Goal: Task Accomplishment & Management: Use online tool/utility

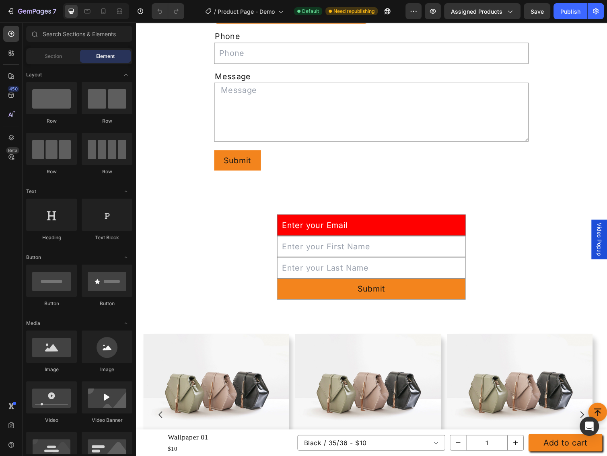
scroll to position [2479, 0]
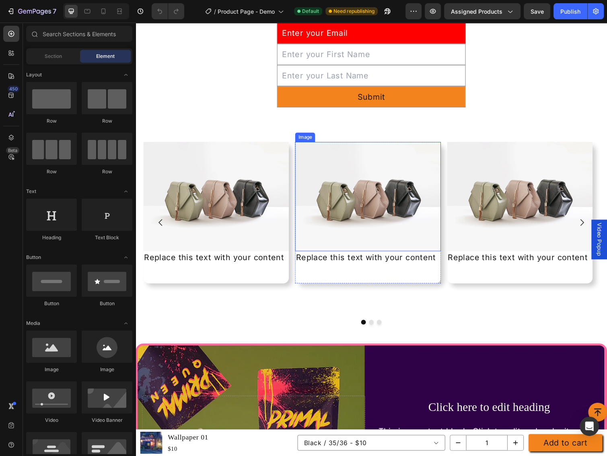
click at [412, 164] on img at bounding box center [373, 201] width 149 height 112
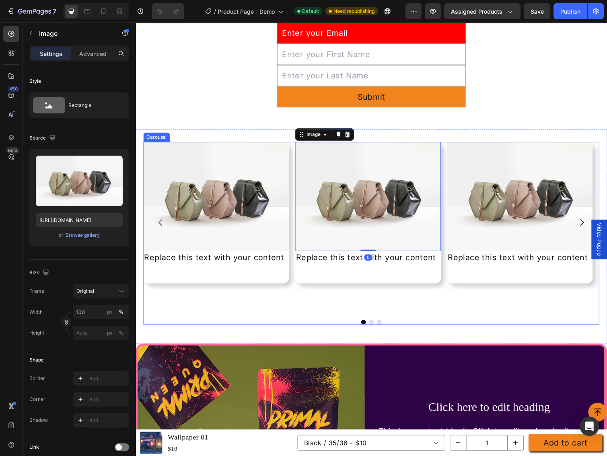
scroll to position [2693, 0]
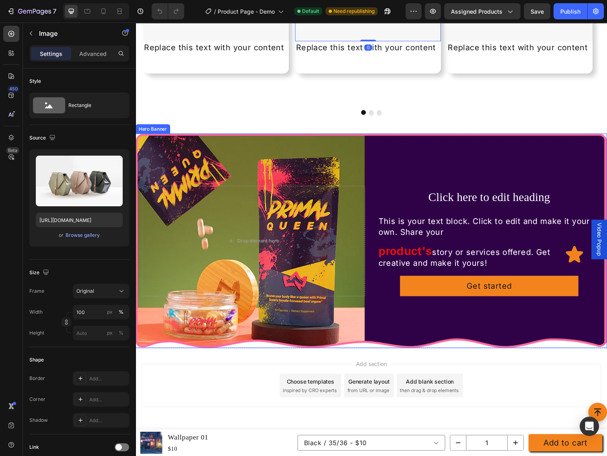
click at [467, 151] on div "Background Image" at bounding box center [377, 246] width 483 height 220
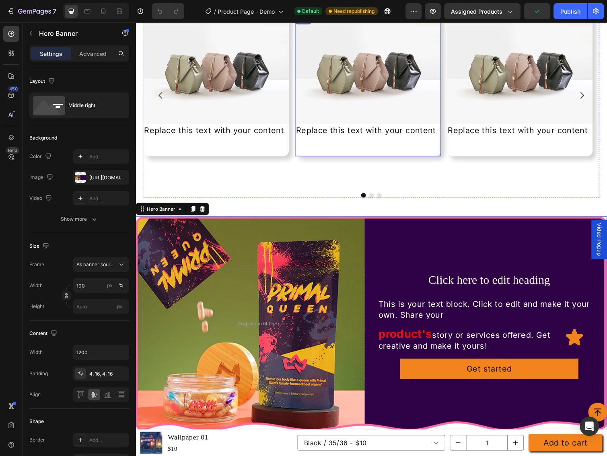
scroll to position [2586, 0]
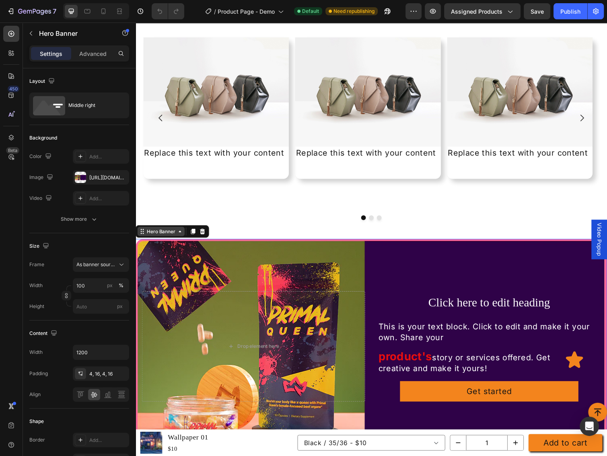
click at [168, 233] on div "Hero Banner" at bounding box center [162, 236] width 32 height 7
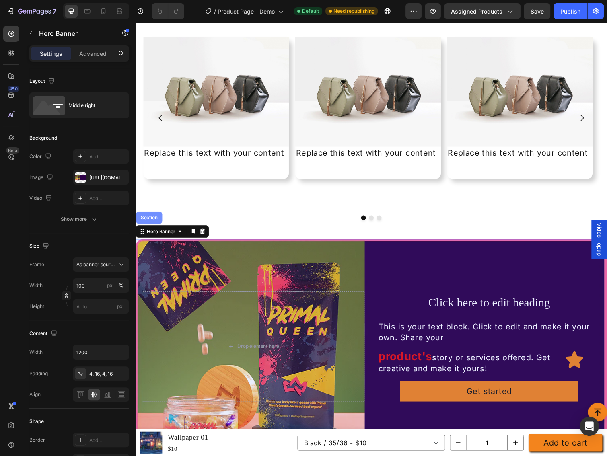
click at [160, 220] on div "Section" at bounding box center [149, 222] width 27 height 13
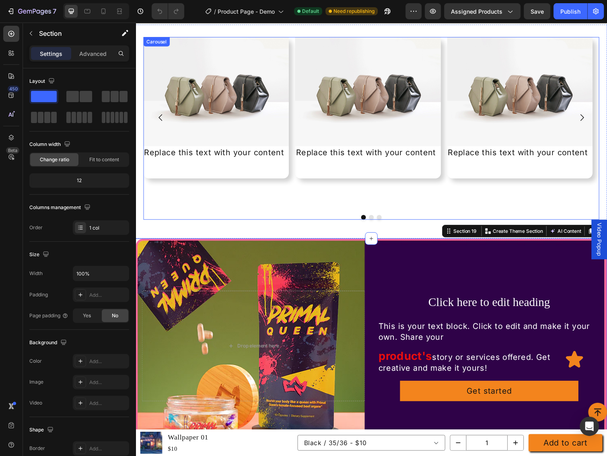
scroll to position [2693, 0]
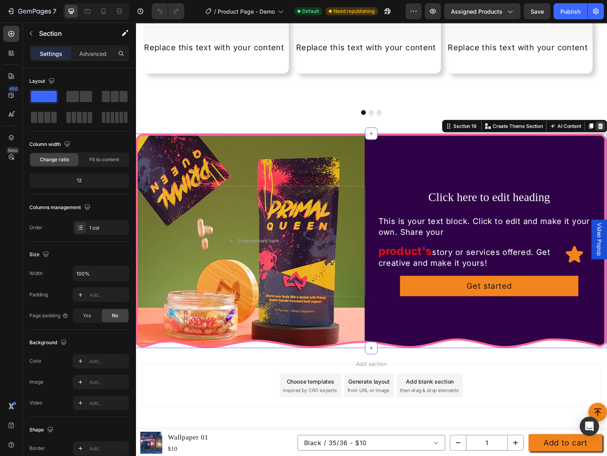
click at [606, 129] on icon at bounding box center [611, 129] width 5 height 6
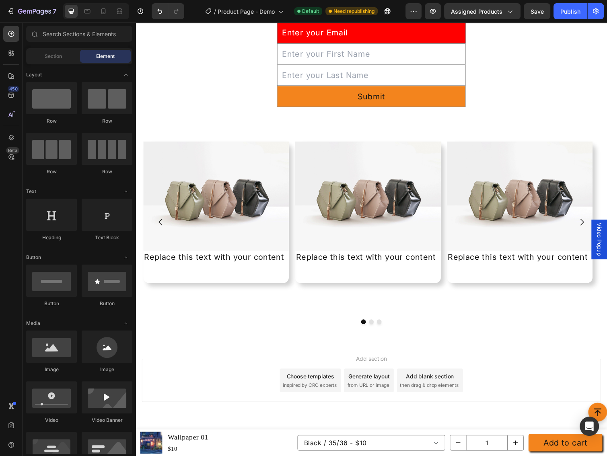
scroll to position [2479, 0]
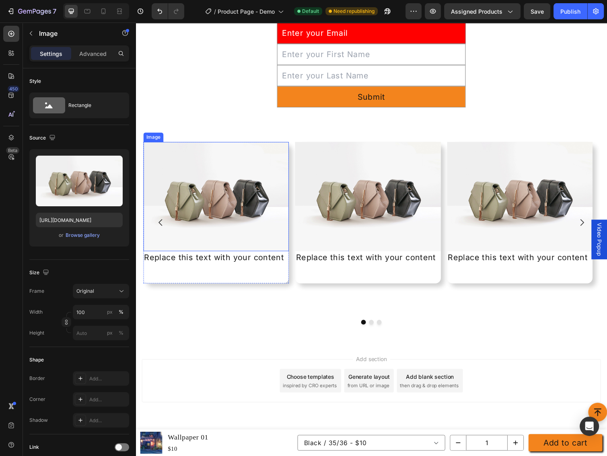
click at [245, 159] on img at bounding box center [218, 201] width 149 height 112
click at [161, 139] on div "Image" at bounding box center [162, 137] width 17 height 7
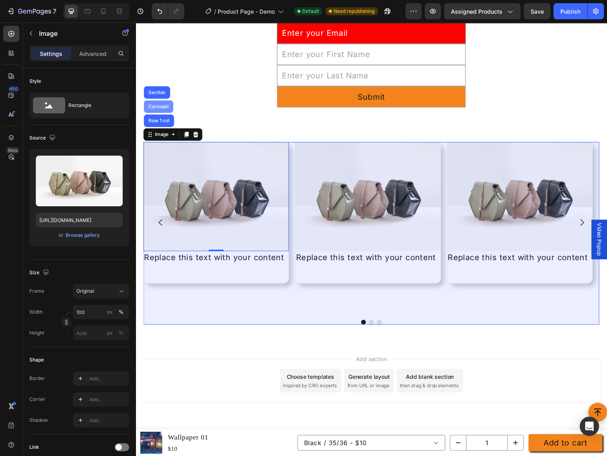
click at [156, 110] on div "Carousel" at bounding box center [159, 108] width 24 height 5
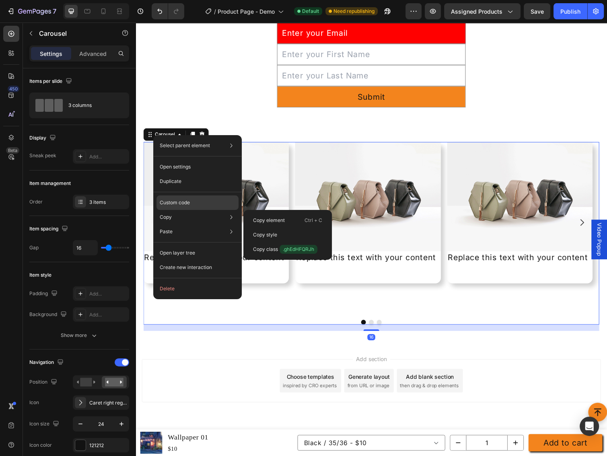
click at [177, 201] on p "Custom code" at bounding box center [175, 202] width 30 height 7
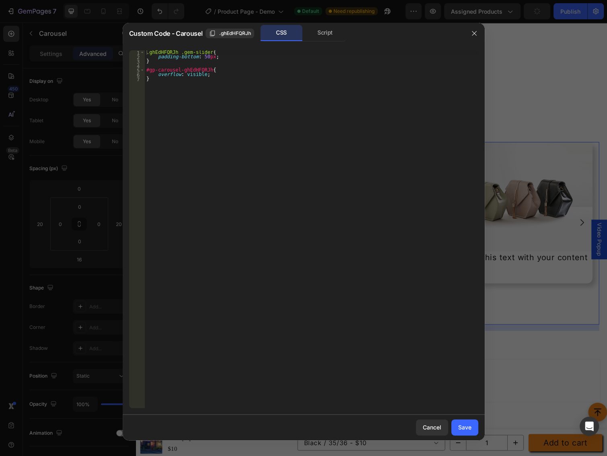
click at [225, 71] on div ".ghEdHFQRJh .gem-slider { padding-bottom : 50 px ; } #gp-carousel-ghEdHFQRJh { …" at bounding box center [311, 233] width 333 height 367
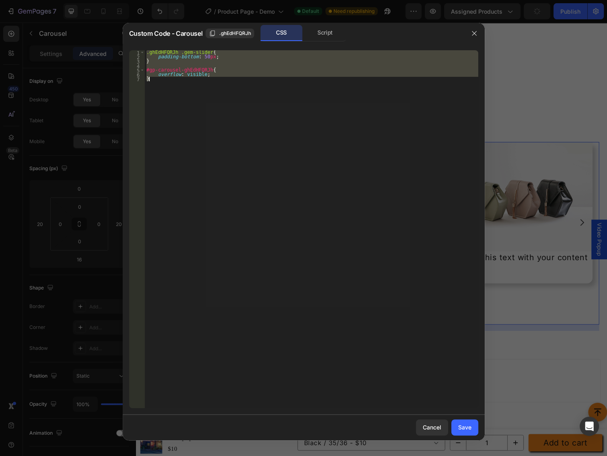
drag, startPoint x: 341, startPoint y: 174, endPoint x: 510, endPoint y: 169, distance: 169.0
click at [341, 174] on div ".ghEdHFQRJh .gem-slider { padding-bottom : 50 px ; } #gp-carousel-ghEdHFQRJh { …" at bounding box center [311, 229] width 333 height 358
type textarea "}"
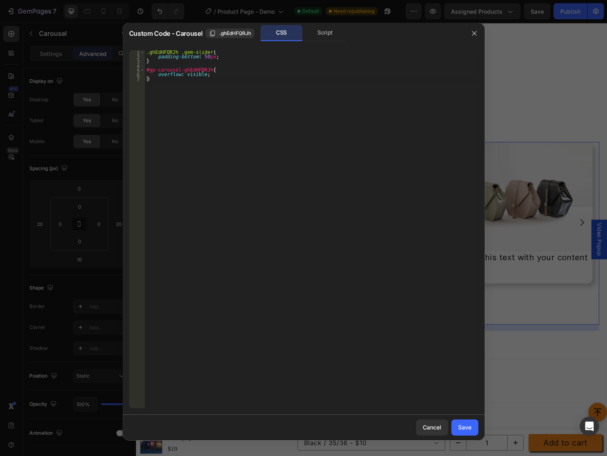
click at [362, 161] on div ".ghEdHFQRJh .gem-slider { padding-bottom : 50 px ; } #gp-carousel-ghEdHFQRJh { …" at bounding box center [311, 233] width 333 height 367
click at [310, 113] on div ".ghEdHFQRJh .gem-slider { padding-bottom : 50 px ; } #gp-carousel-ghEdHFQRJh { …" at bounding box center [311, 233] width 333 height 367
drag, startPoint x: 431, startPoint y: 428, endPoint x: 319, endPoint y: 287, distance: 179.7
click at [431, 428] on div "Cancel" at bounding box center [432, 427] width 18 height 8
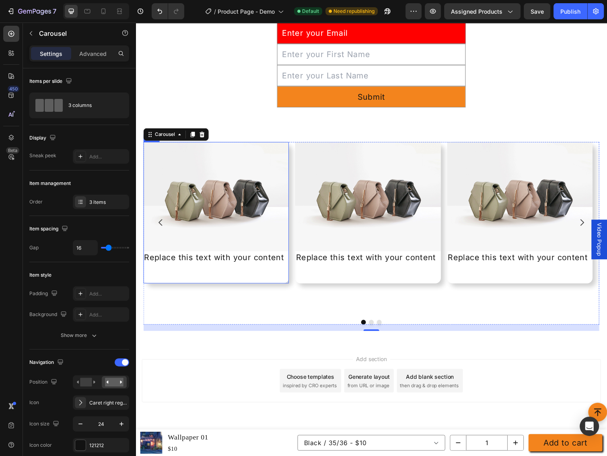
click at [264, 278] on div "Image Replace this text with your content Text Block" at bounding box center [218, 217] width 149 height 145
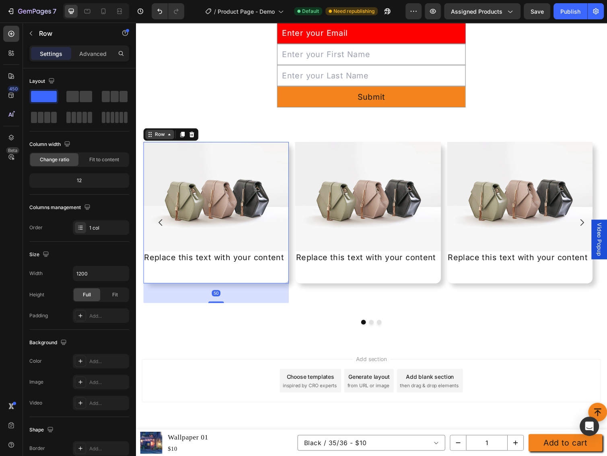
click at [167, 136] on icon at bounding box center [170, 137] width 6 height 6
click at [155, 134] on div "Row" at bounding box center [160, 137] width 13 height 7
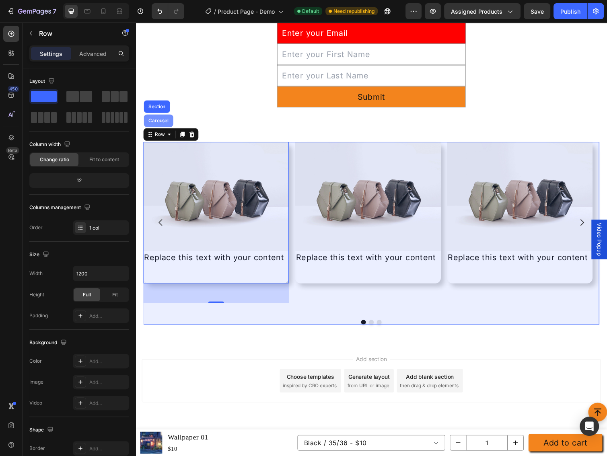
click at [156, 129] on div "Carousel" at bounding box center [159, 123] width 30 height 13
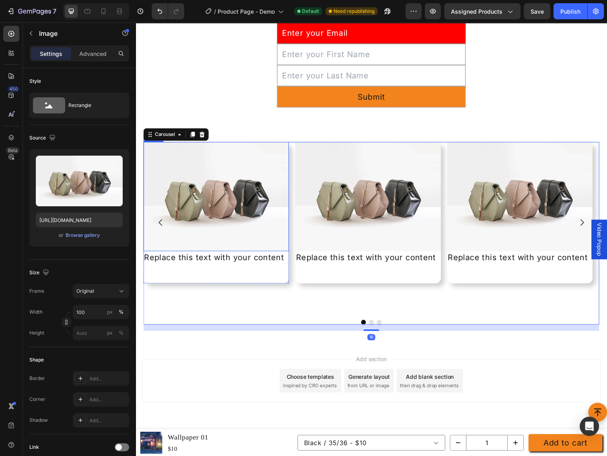
click at [174, 166] on img at bounding box center [218, 201] width 149 height 112
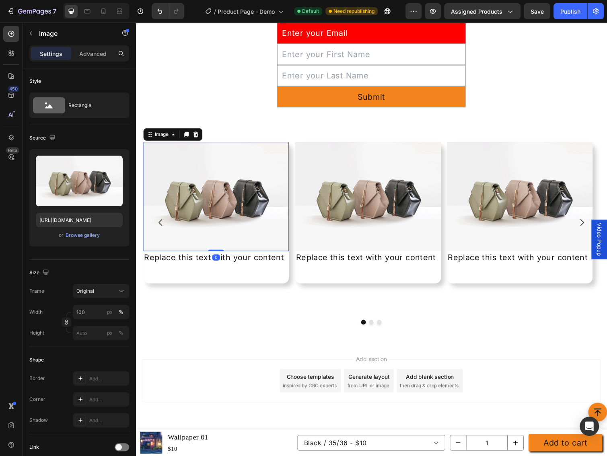
click at [165, 145] on img at bounding box center [218, 201] width 149 height 112
click at [166, 138] on div "Image" at bounding box center [162, 137] width 17 height 7
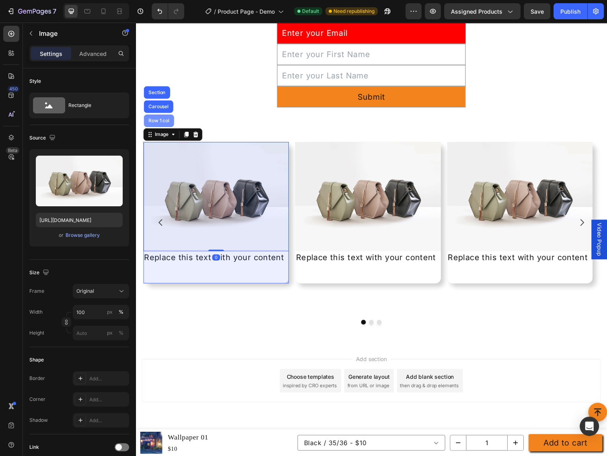
click at [164, 124] on div "Row 1 col" at bounding box center [159, 123] width 25 height 5
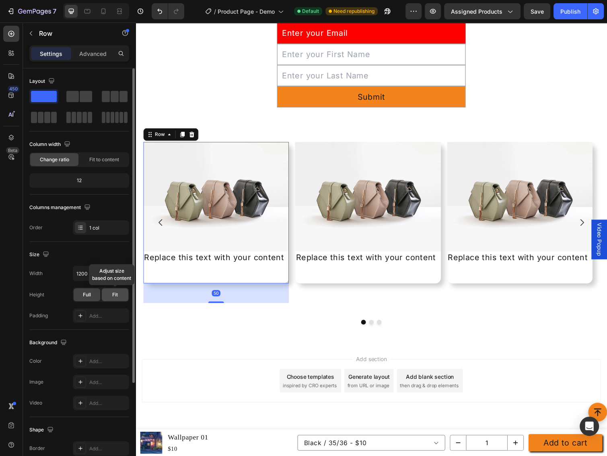
click at [115, 291] on span "Fit" at bounding box center [115, 294] width 6 height 7
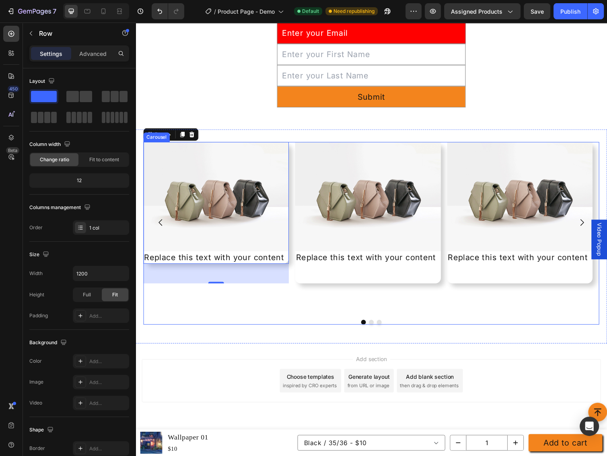
click at [238, 308] on div "Image Replace this text with your content Text Block Row 50 Image Replace this …" at bounding box center [377, 227] width 467 height 165
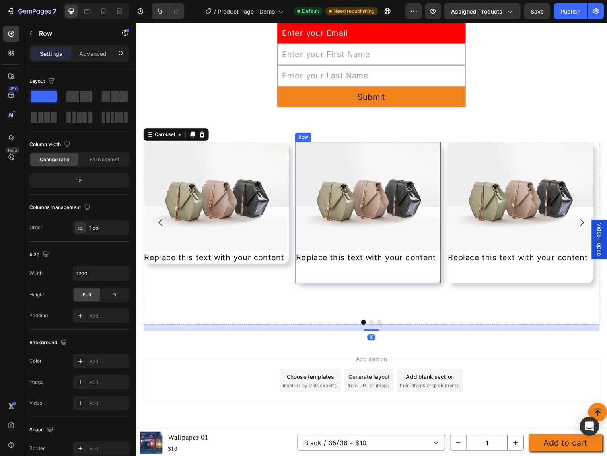
click at [362, 281] on div "Image Replace this text with your content Text Block" at bounding box center [373, 217] width 149 height 145
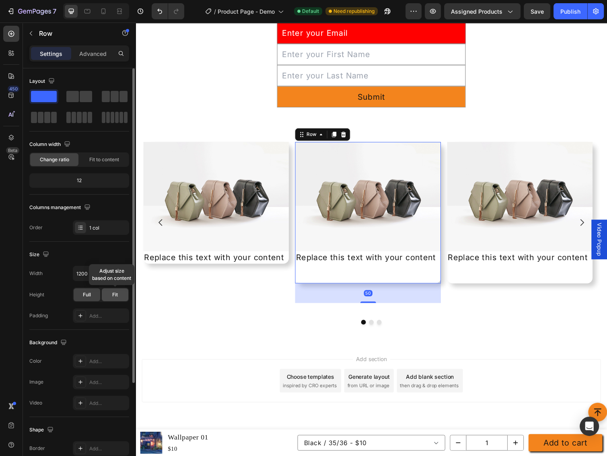
click at [113, 290] on div "Fit" at bounding box center [115, 294] width 27 height 13
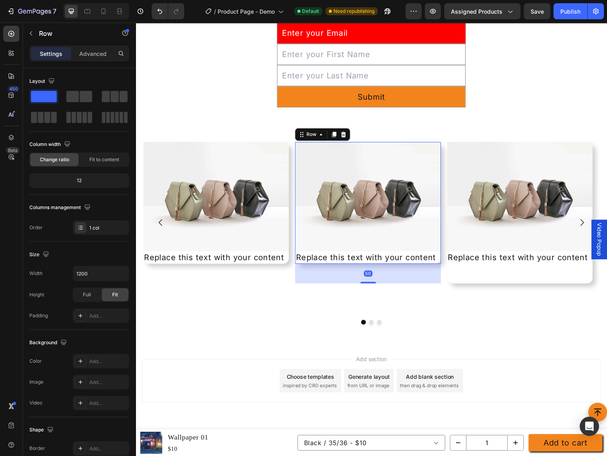
click at [473, 271] on div "Image Replace this text with your content Text Block" at bounding box center [528, 217] width 149 height 145
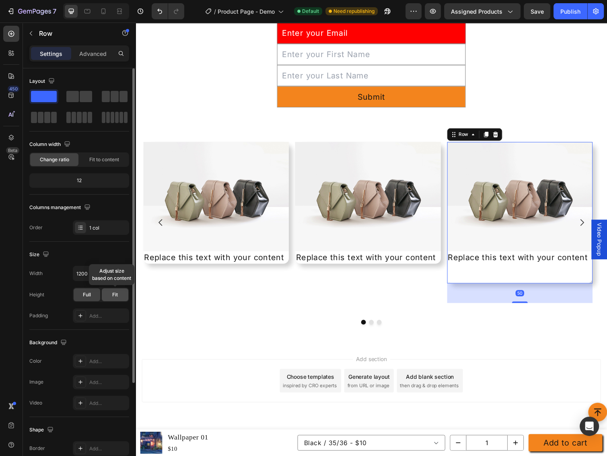
click at [112, 295] on span "Fit" at bounding box center [115, 294] width 6 height 7
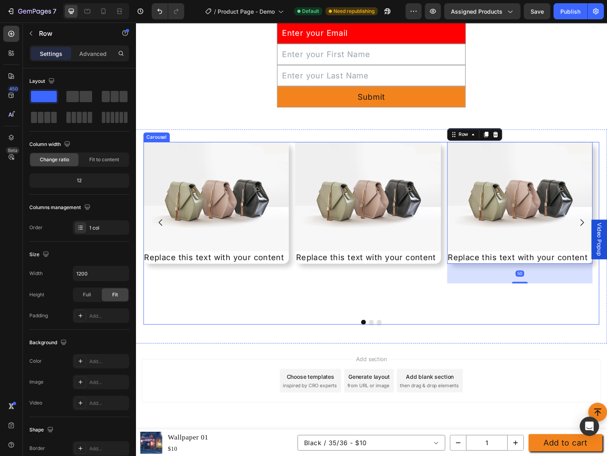
click at [351, 297] on div "Image Replace this text with your content Text Block Row Image Replace this tex…" at bounding box center [377, 227] width 467 height 165
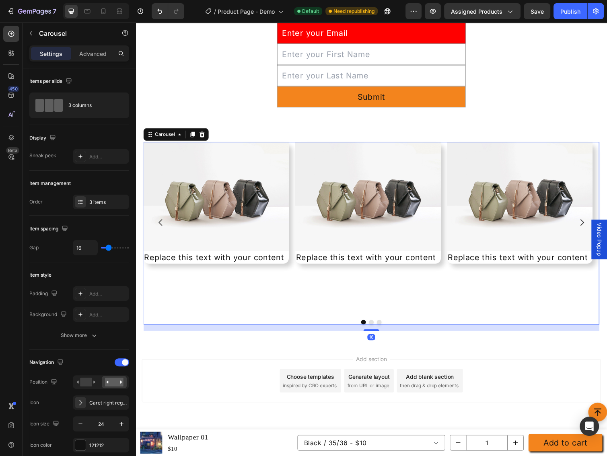
click at [405, 317] on div "Image Replace this text with your content Text Block Row Image Replace this tex…" at bounding box center [377, 238] width 467 height 187
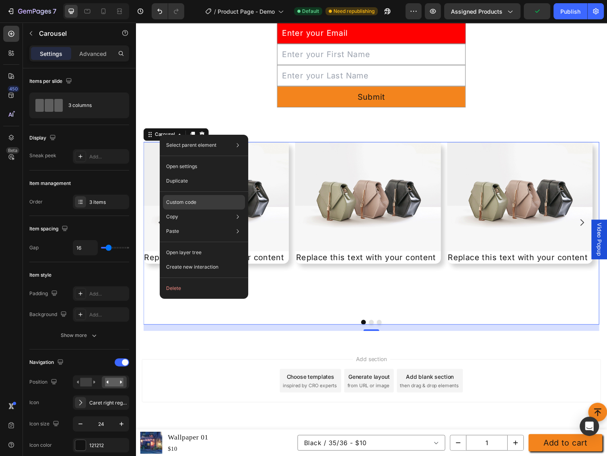
click at [180, 199] on p "Custom code" at bounding box center [181, 202] width 30 height 7
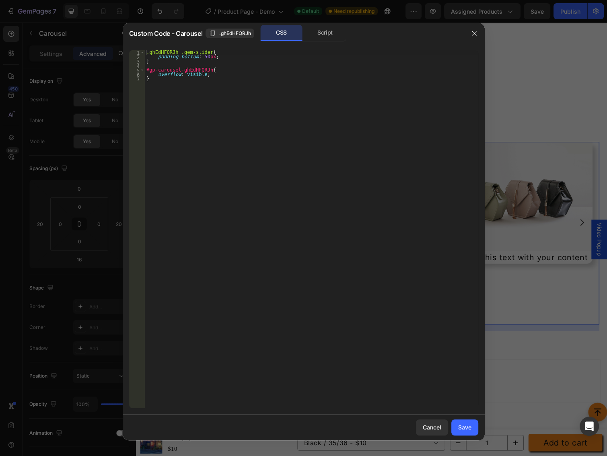
click at [190, 82] on div ".ghEdHFQRJh .gem-slider { padding-bottom : 50 px ; } #gp-carousel-ghEdHFQRJh { …" at bounding box center [311, 233] width 333 height 367
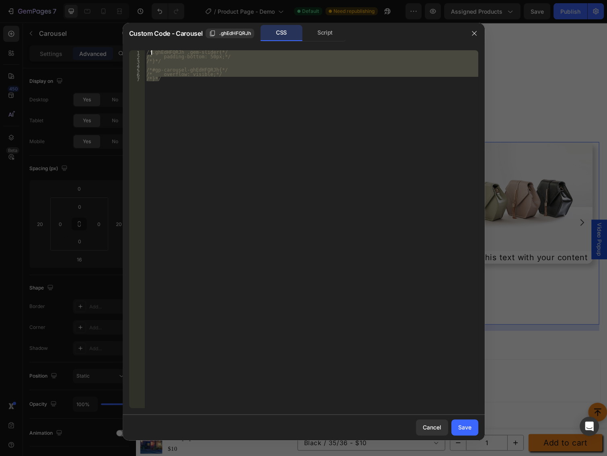
type textarea "/*}*/"
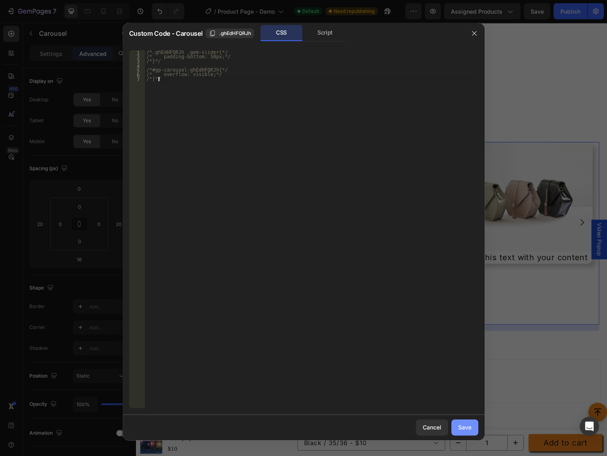
click at [465, 427] on div "Save" at bounding box center [464, 427] width 13 height 8
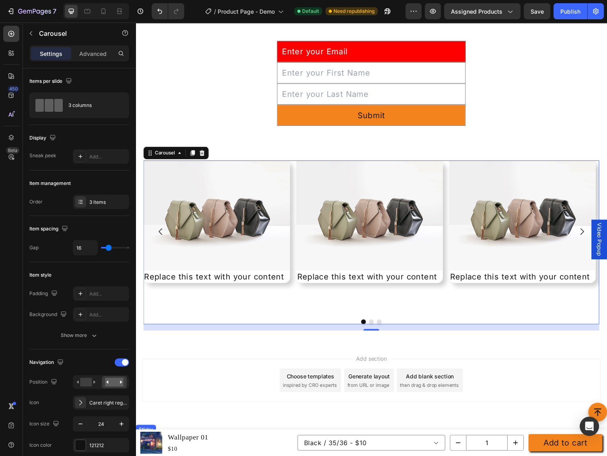
scroll to position [2458, 0]
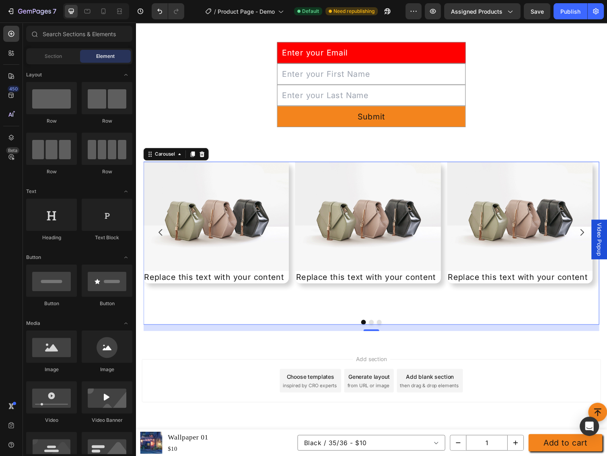
click at [499, 365] on div "Add section Choose templates inspired by CRO experts Generate layout from URL o…" at bounding box center [377, 400] width 483 height 99
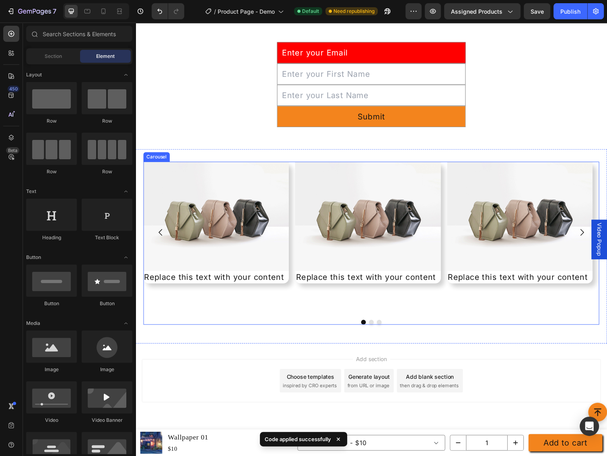
click at [374, 306] on div "Image Replace this text with your content Text Block Row" at bounding box center [373, 237] width 149 height 145
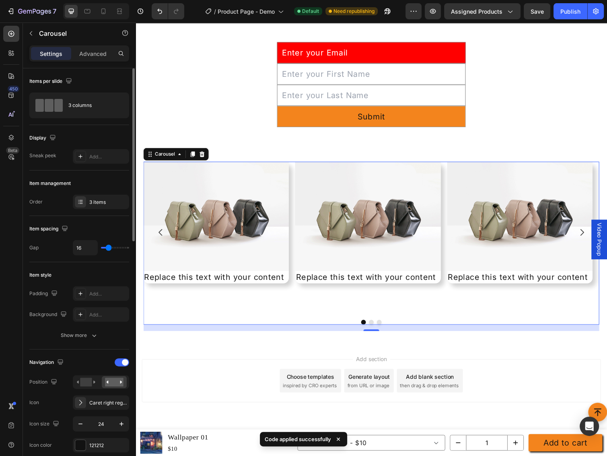
type input "0"
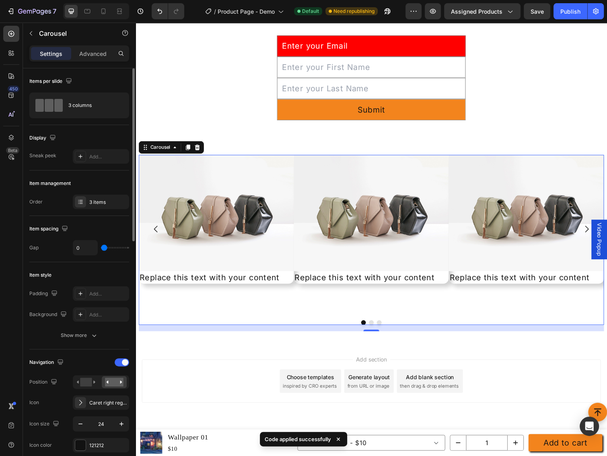
type input "1"
type input "4"
type input "6"
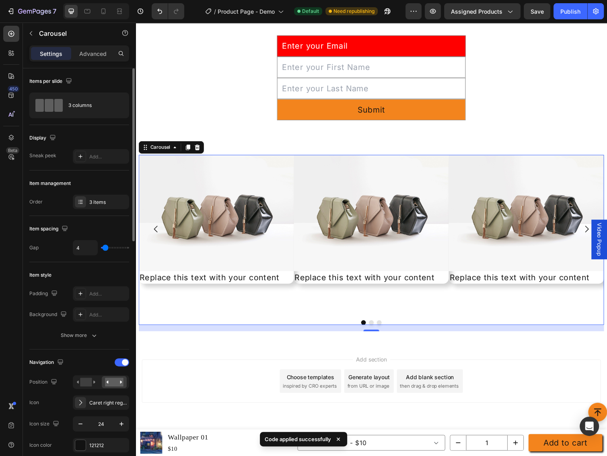
type input "6"
type input "9"
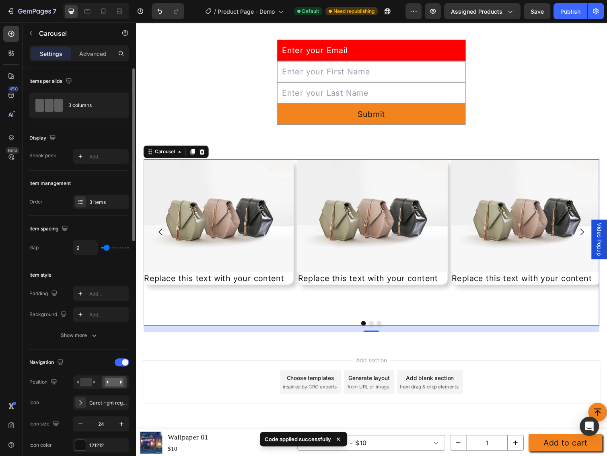
type input "10"
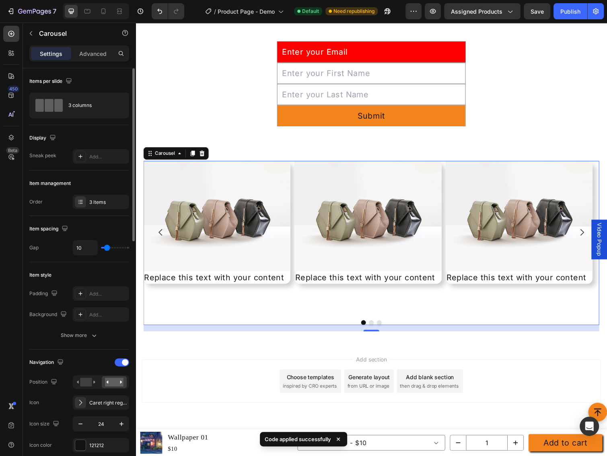
type input "11"
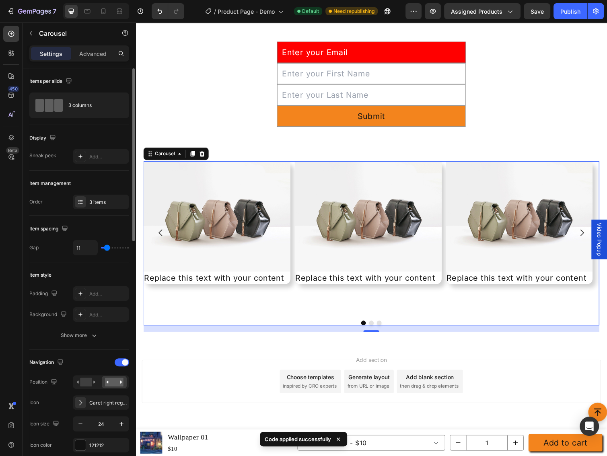
type input "14"
click at [108, 247] on input "range" at bounding box center [115, 248] width 28 height 2
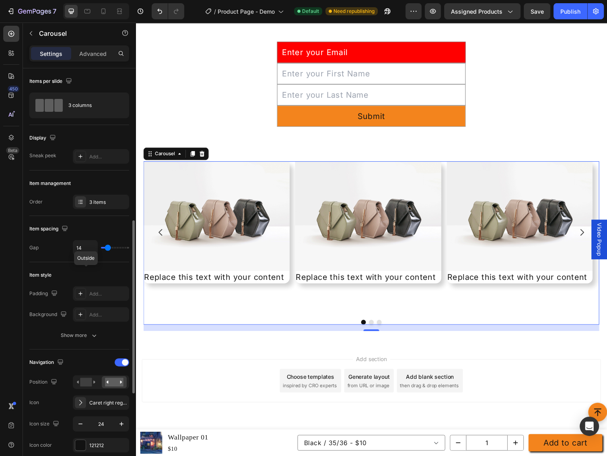
scroll to position [214, 0]
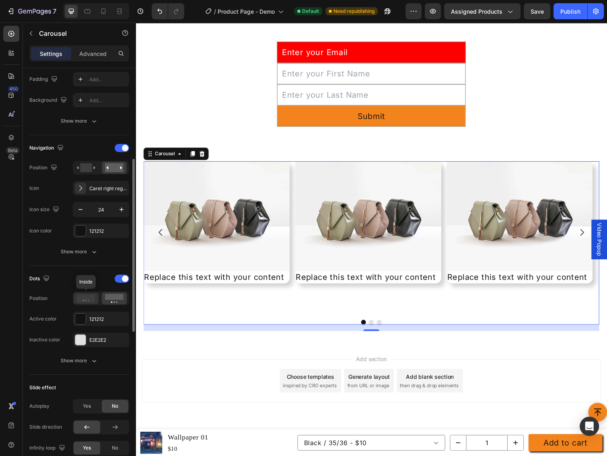
click at [88, 300] on circle at bounding box center [88, 300] width 1 height 1
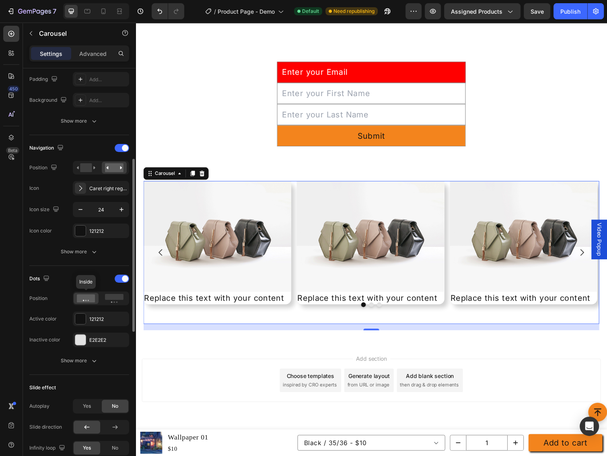
scroll to position [2436, 0]
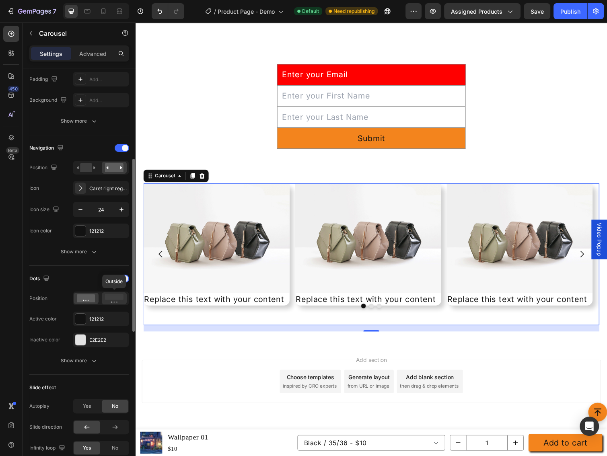
click at [115, 294] on rect at bounding box center [114, 297] width 18 height 6
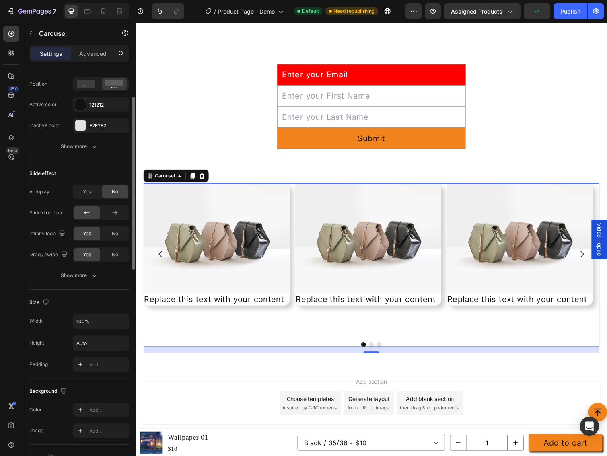
scroll to position [536, 0]
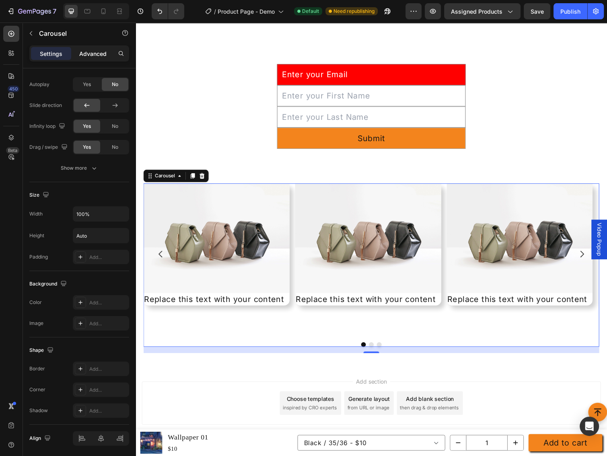
click at [96, 52] on p "Advanced" at bounding box center [92, 53] width 27 height 8
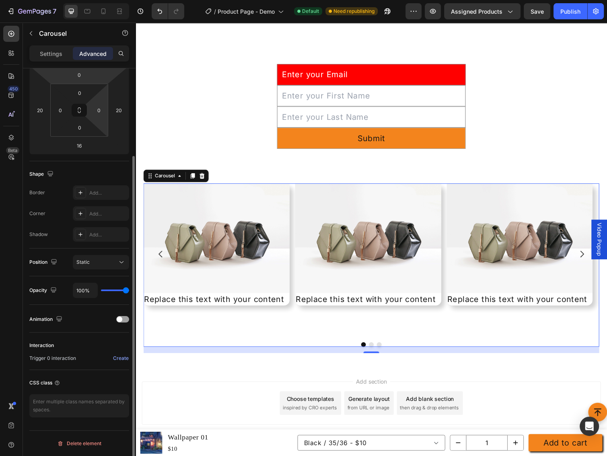
scroll to position [113, 0]
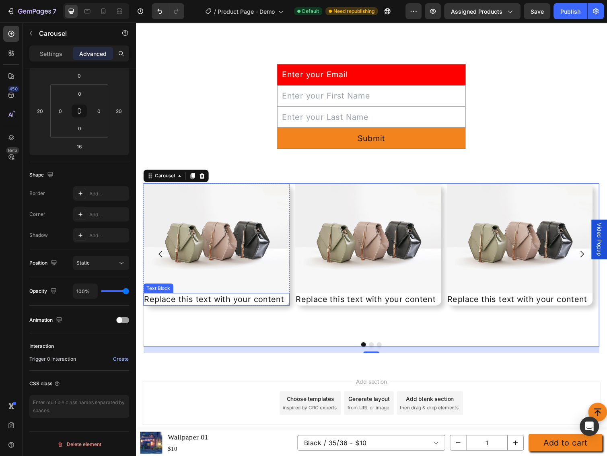
click at [227, 310] on div "Replace this text with your content" at bounding box center [219, 306] width 150 height 13
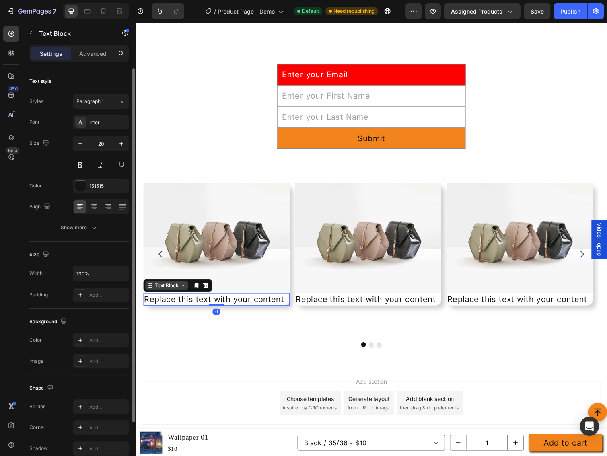
click at [172, 287] on div "Text Block" at bounding box center [167, 292] width 43 height 10
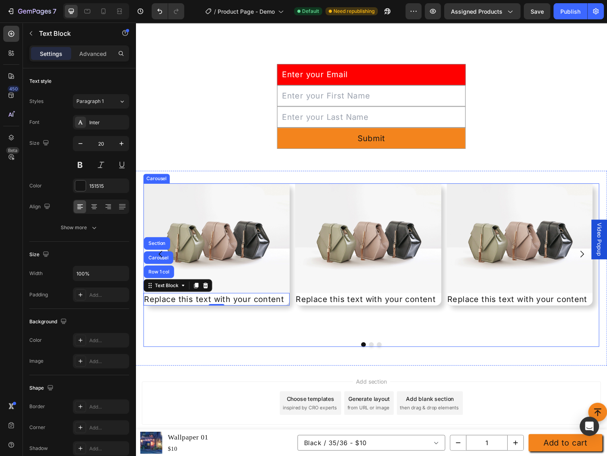
click at [338, 338] on div "Image Replace this text with your content Text Block Row 1 col Carousel Section…" at bounding box center [377, 270] width 467 height 167
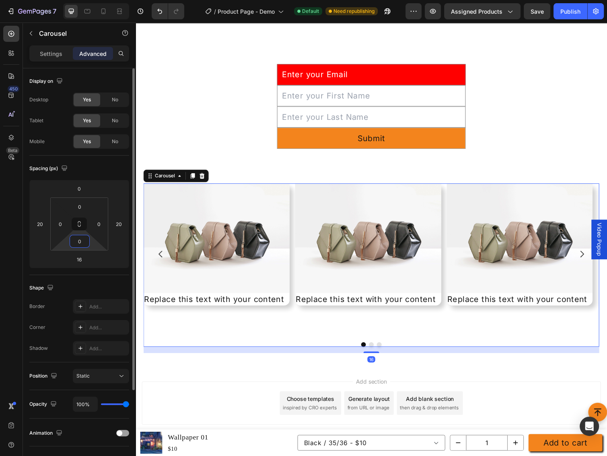
click at [83, 242] on input "0" at bounding box center [80, 241] width 16 height 12
click at [42, 56] on p "Settings" at bounding box center [51, 53] width 23 height 8
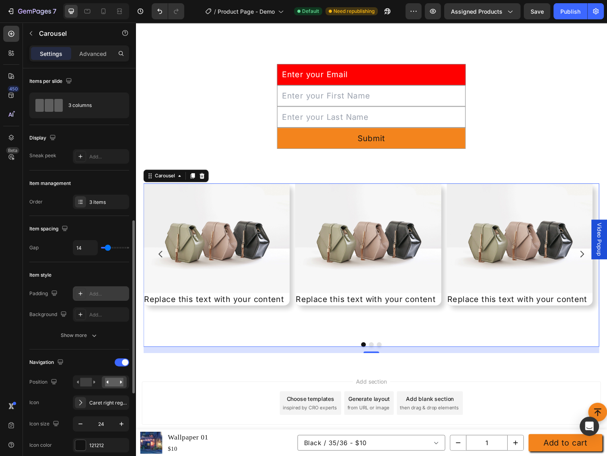
scroll to position [107, 0]
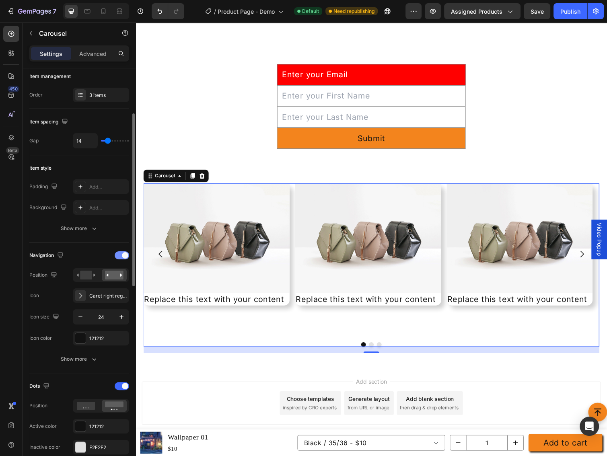
click at [115, 255] on div at bounding box center [122, 255] width 14 height 8
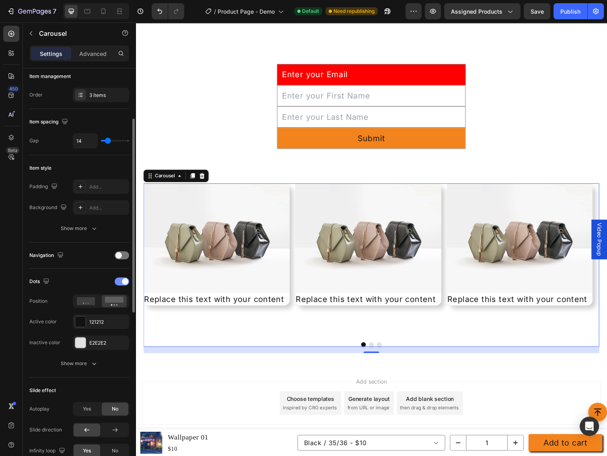
click at [124, 283] on span at bounding box center [125, 281] width 6 height 6
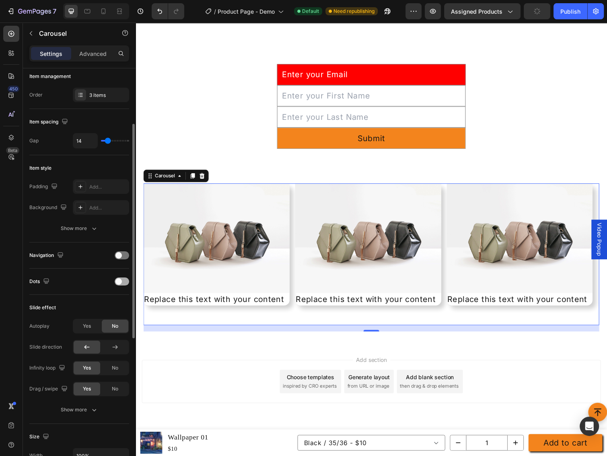
click at [124, 283] on div at bounding box center [122, 281] width 14 height 8
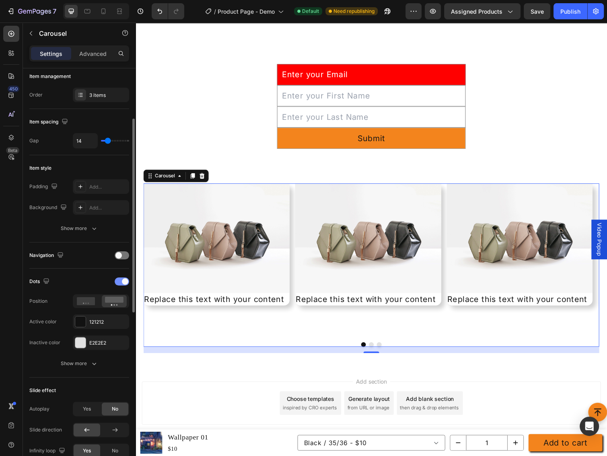
click at [124, 283] on span at bounding box center [125, 281] width 6 height 6
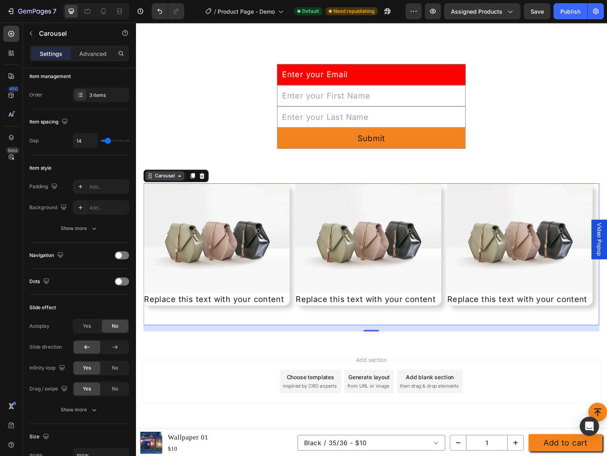
click at [171, 182] on div "Carousel" at bounding box center [166, 179] width 24 height 7
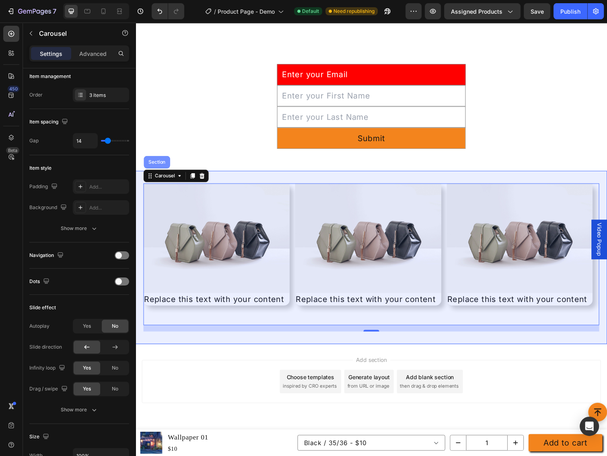
click at [164, 163] on div "Section" at bounding box center [157, 165] width 21 height 5
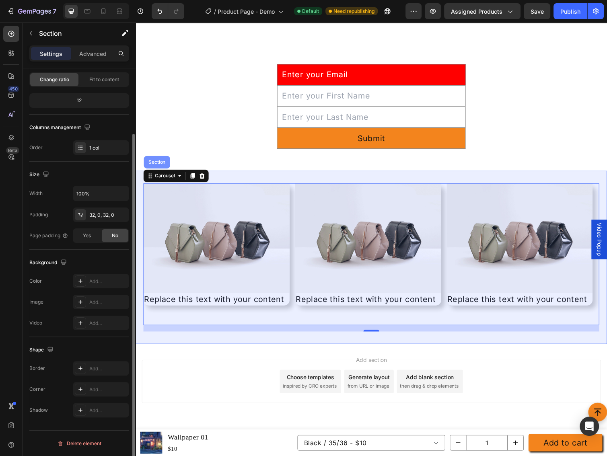
scroll to position [0, 0]
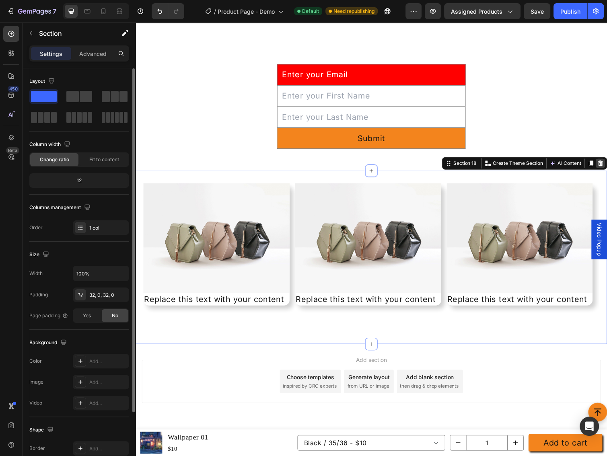
click at [606, 168] on icon at bounding box center [611, 167] width 6 height 6
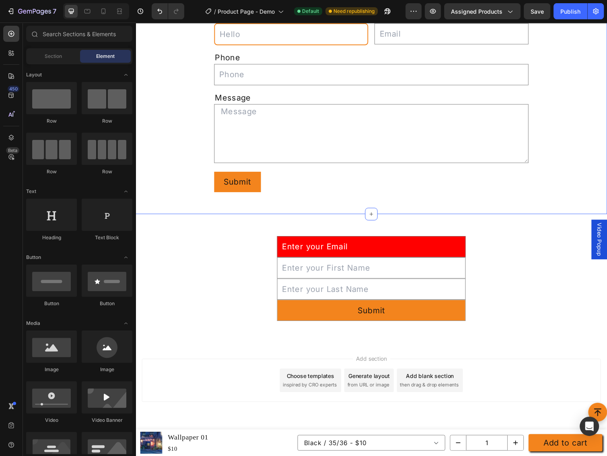
scroll to position [2259, 0]
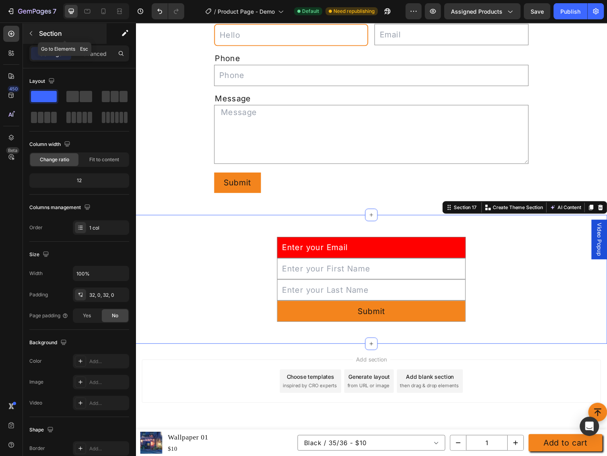
click at [33, 31] on icon "button" at bounding box center [31, 33] width 6 height 6
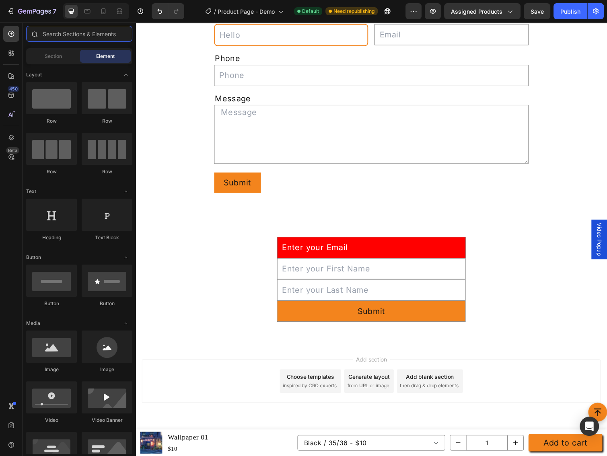
click at [79, 33] on input "text" at bounding box center [79, 34] width 106 height 16
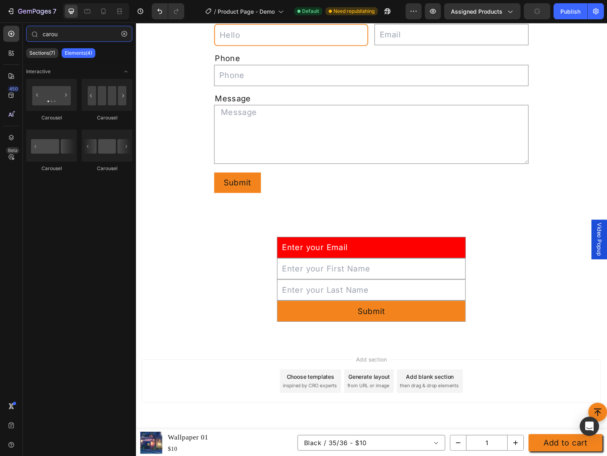
type input "carou"
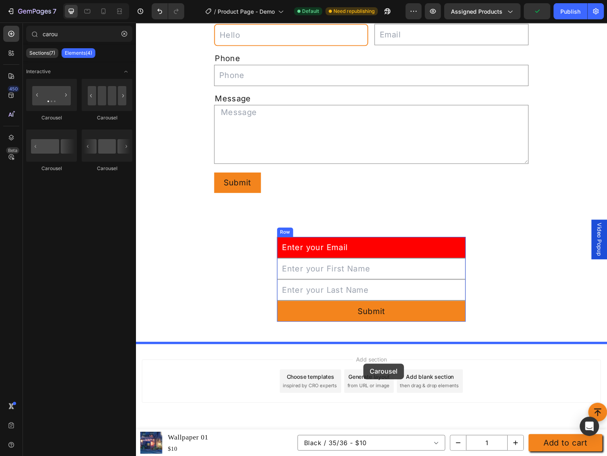
drag, startPoint x: 271, startPoint y: 153, endPoint x: 369, endPoint y: 372, distance: 239.8
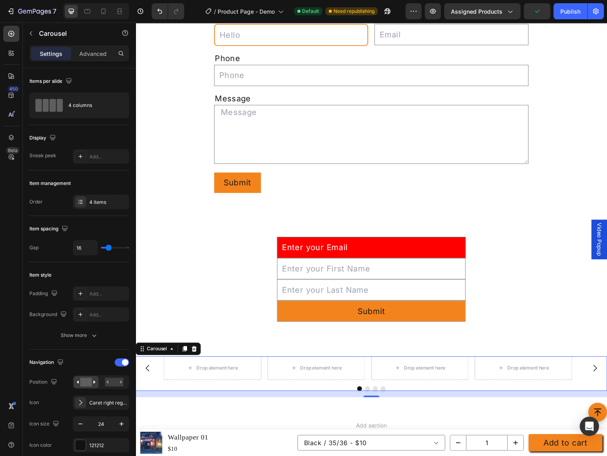
scroll to position [2327, 0]
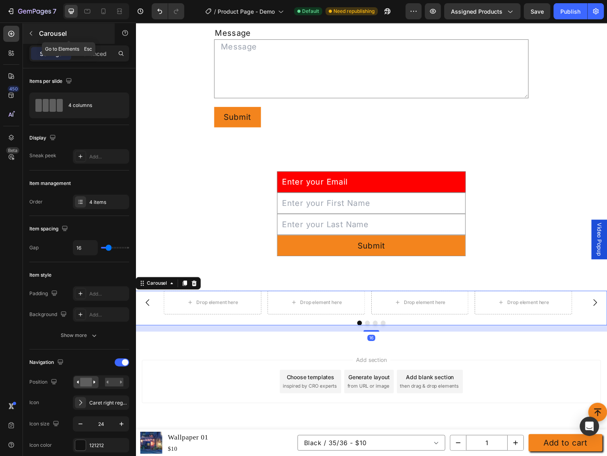
click at [31, 31] on icon "button" at bounding box center [31, 33] width 6 height 6
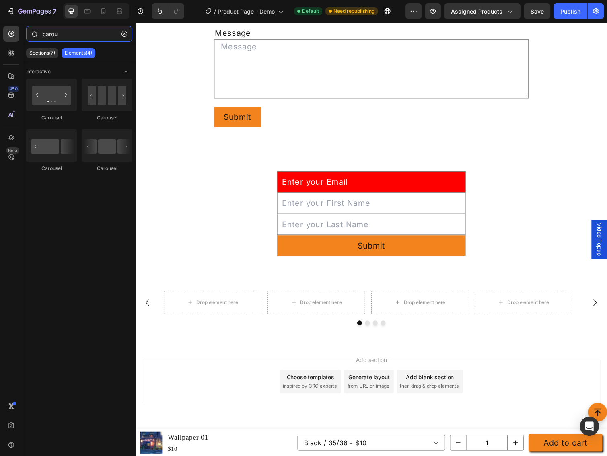
click at [78, 34] on input "carou" at bounding box center [79, 34] width 106 height 16
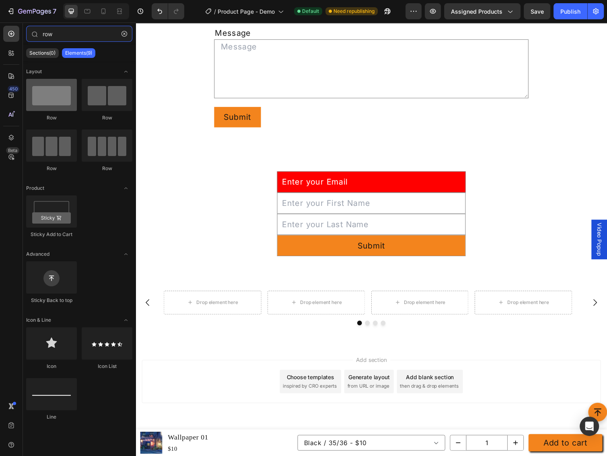
type input "row"
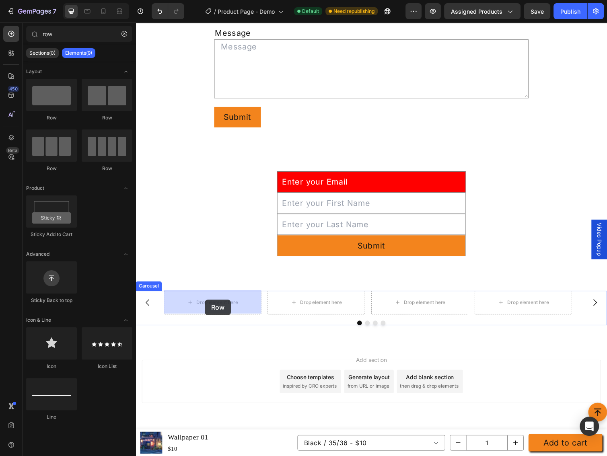
drag, startPoint x: 194, startPoint y: 127, endPoint x: 206, endPoint y: 306, distance: 179.4
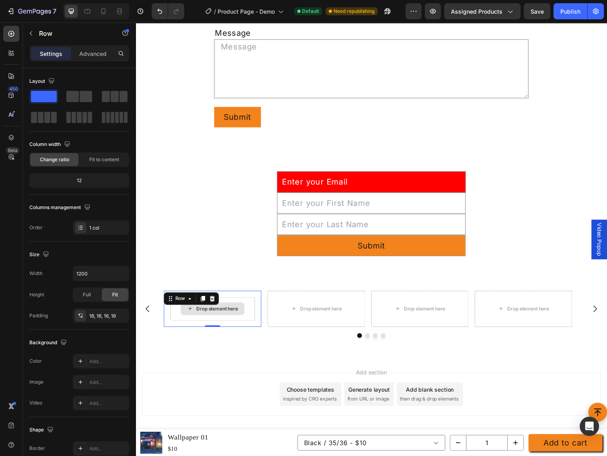
scroll to position [2340, 0]
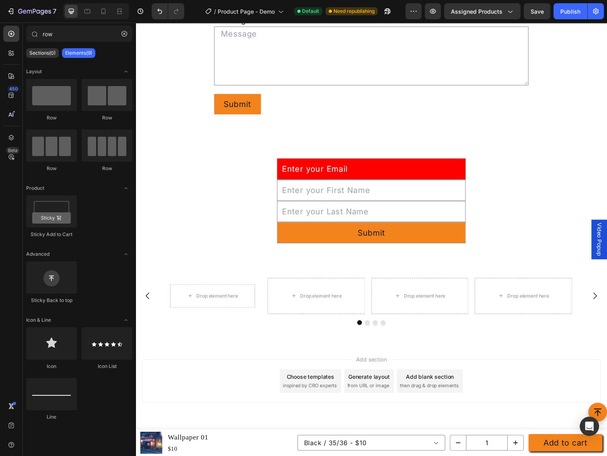
click at [190, 355] on div "Add section Choose templates inspired by CRO experts Generate layout from URL o…" at bounding box center [377, 400] width 483 height 99
click at [226, 285] on div "Drop element here Row" at bounding box center [214, 302] width 100 height 37
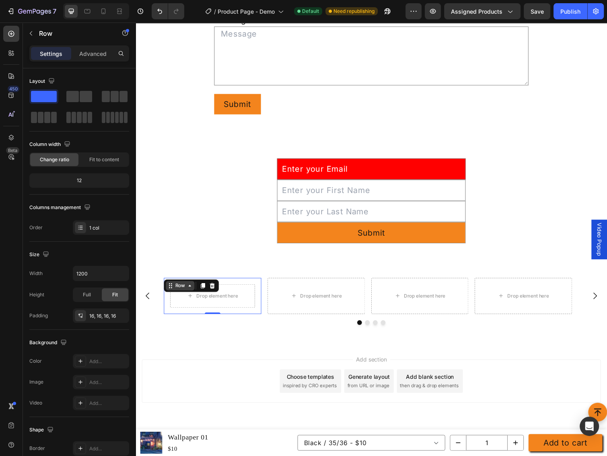
click at [184, 294] on div "Row" at bounding box center [181, 291] width 13 height 7
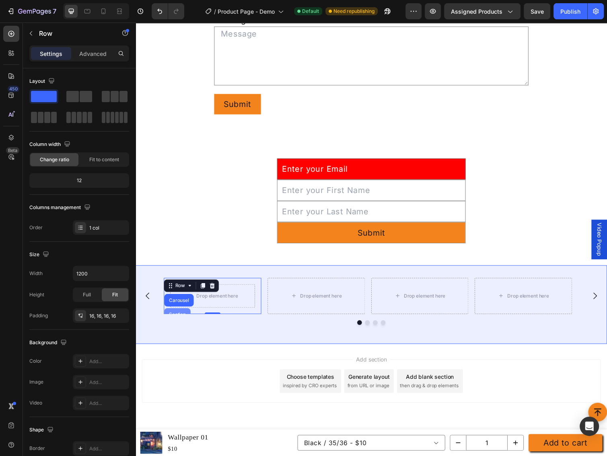
click at [179, 317] on div "Section" at bounding box center [178, 321] width 27 height 13
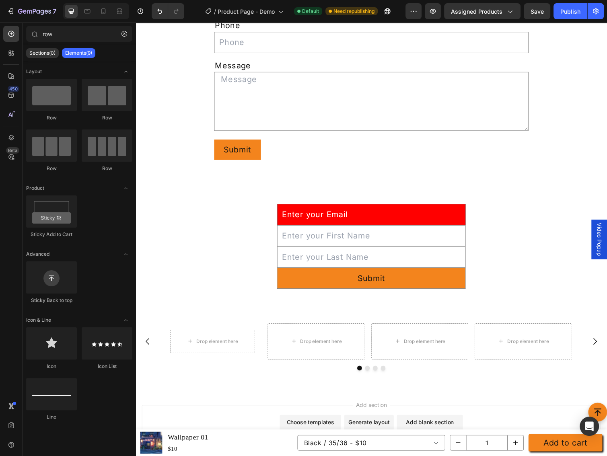
scroll to position [2289, 0]
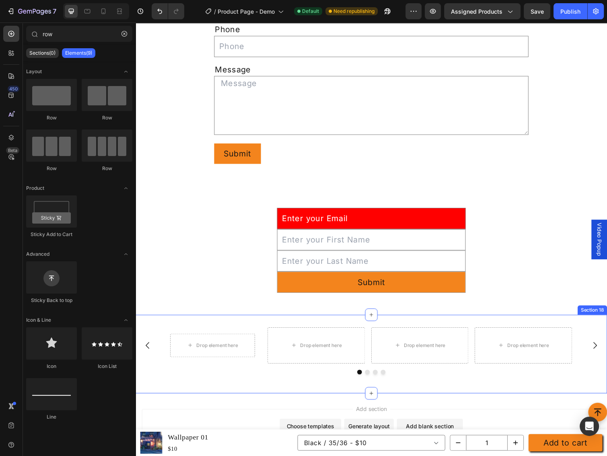
click at [590, 323] on div "Drop element here Row Drop element here Drop element here Drop element here Car…" at bounding box center [377, 362] width 483 height 80
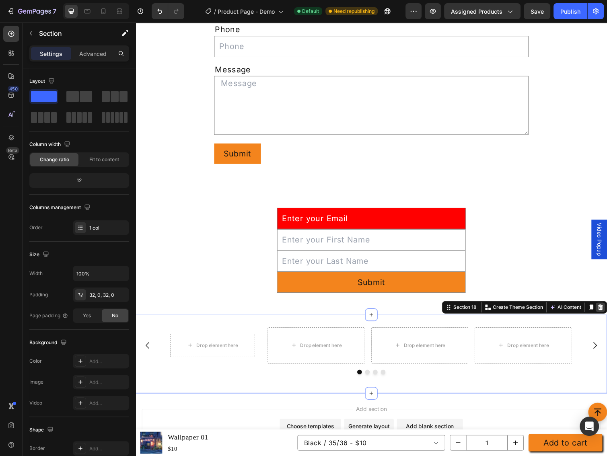
click at [606, 313] on icon at bounding box center [611, 314] width 6 height 6
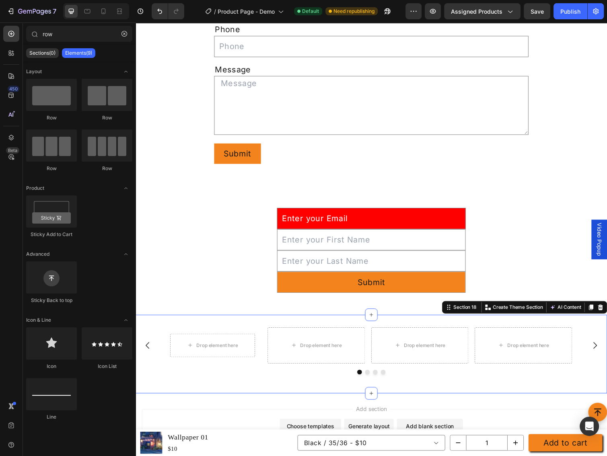
scroll to position [2259, 0]
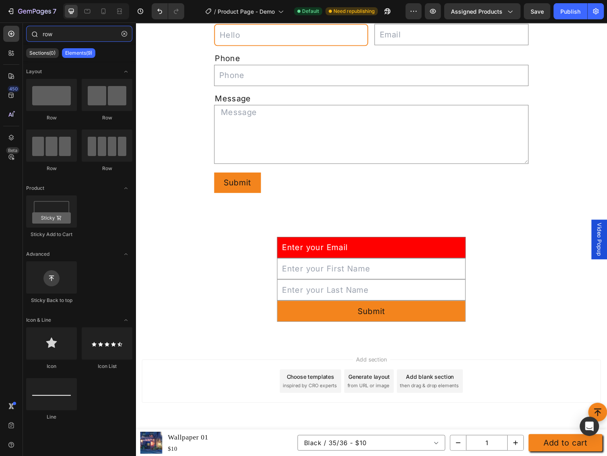
click at [82, 36] on input "row" at bounding box center [79, 34] width 106 height 16
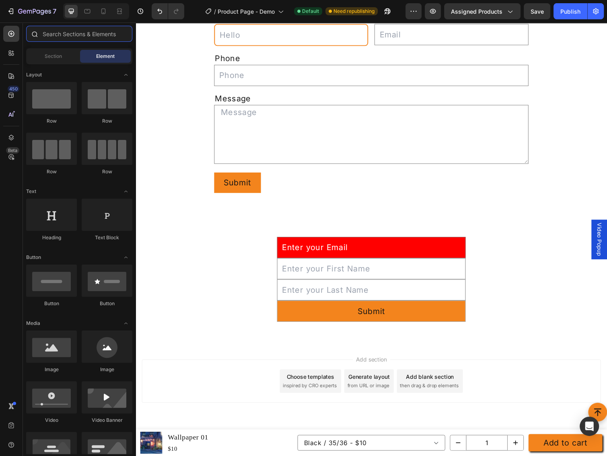
click at [60, 37] on input "text" at bounding box center [79, 34] width 106 height 16
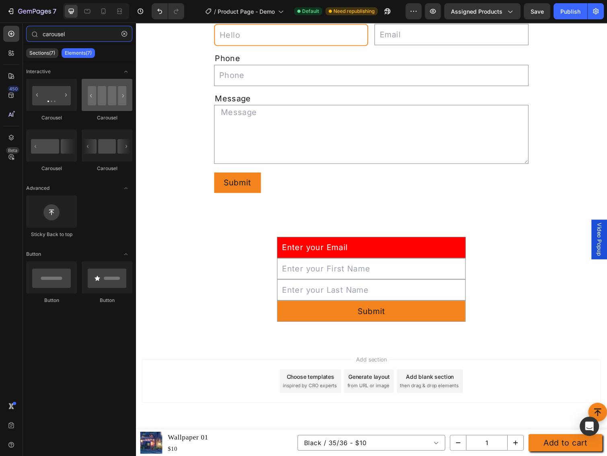
type input "carousel"
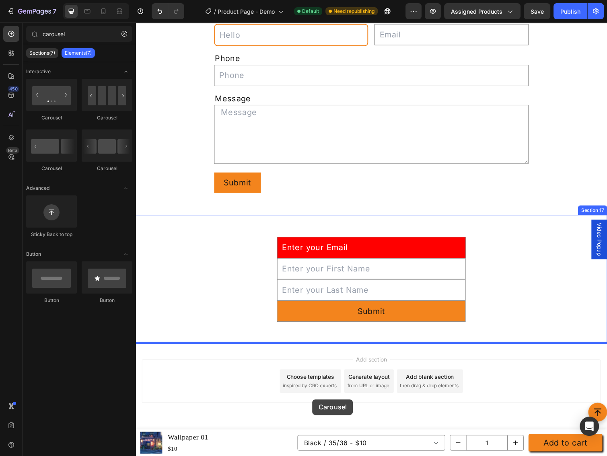
drag, startPoint x: 230, startPoint y: 119, endPoint x: 343, endPoint y: 407, distance: 308.7
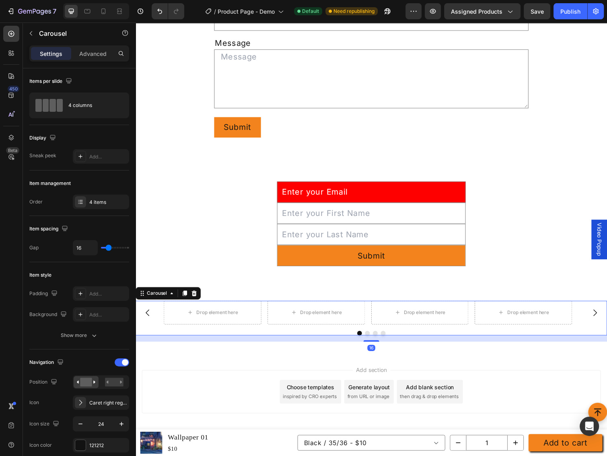
scroll to position [2327, 0]
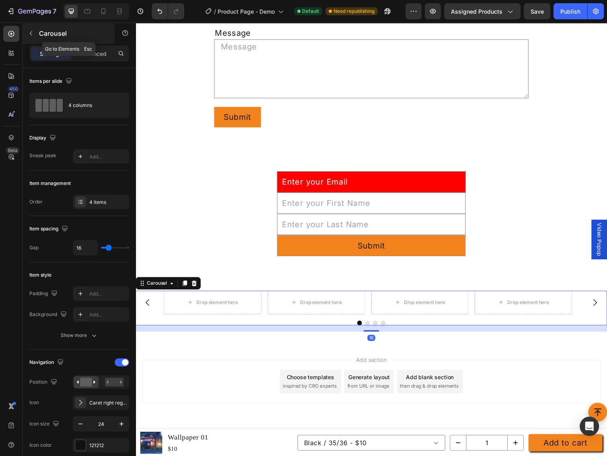
click at [35, 37] on button "button" at bounding box center [31, 33] width 13 height 13
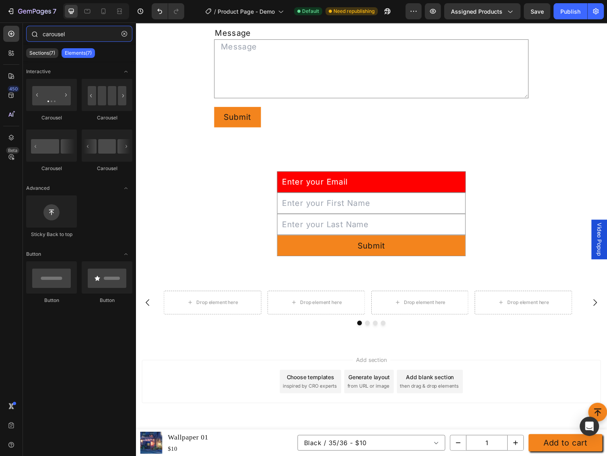
click at [76, 32] on input "carousel" at bounding box center [79, 34] width 106 height 16
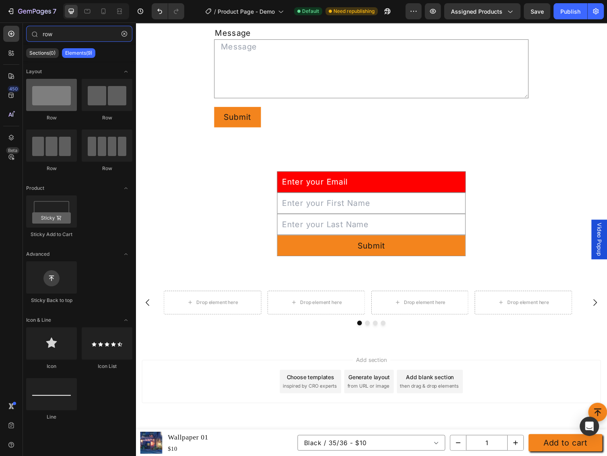
type input "row"
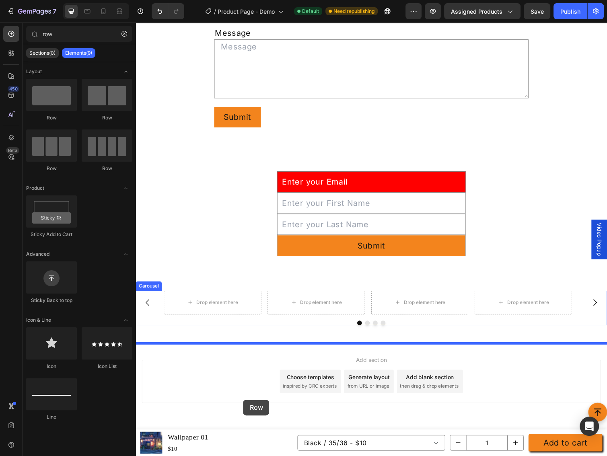
drag, startPoint x: 187, startPoint y: 118, endPoint x: 246, endPoint y: 409, distance: 296.6
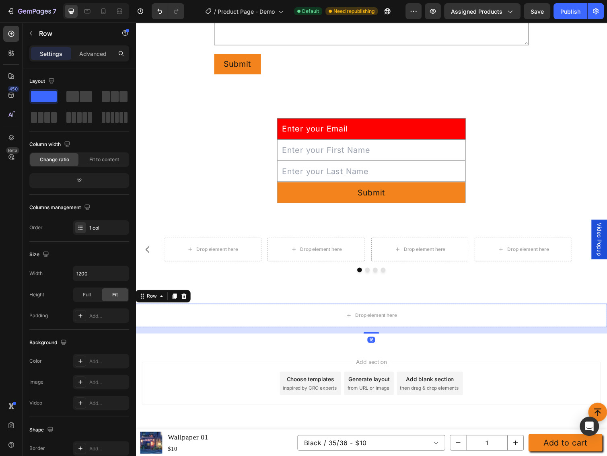
scroll to position [2383, 0]
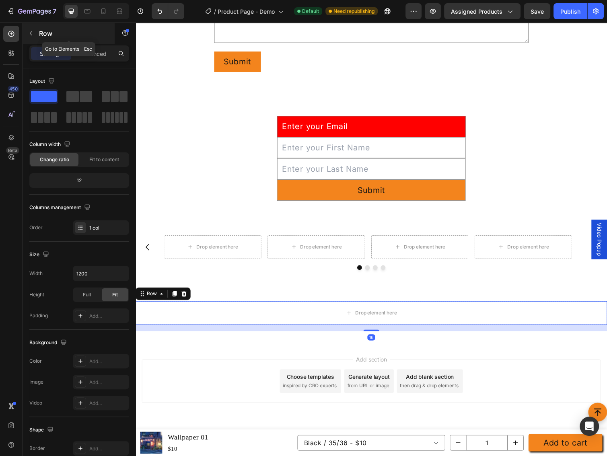
click at [32, 32] on icon "button" at bounding box center [31, 33] width 6 height 6
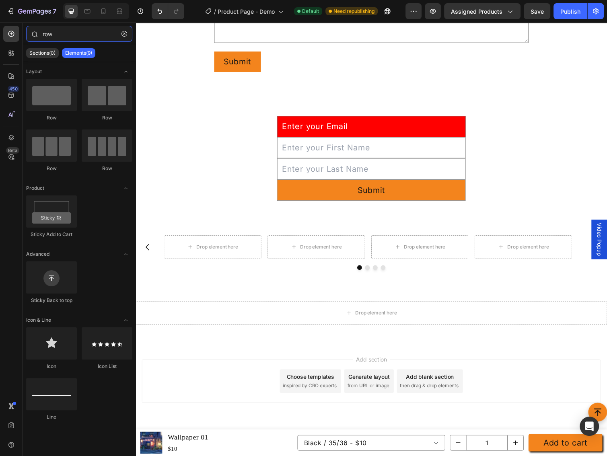
click at [85, 39] on input "row" at bounding box center [79, 34] width 106 height 16
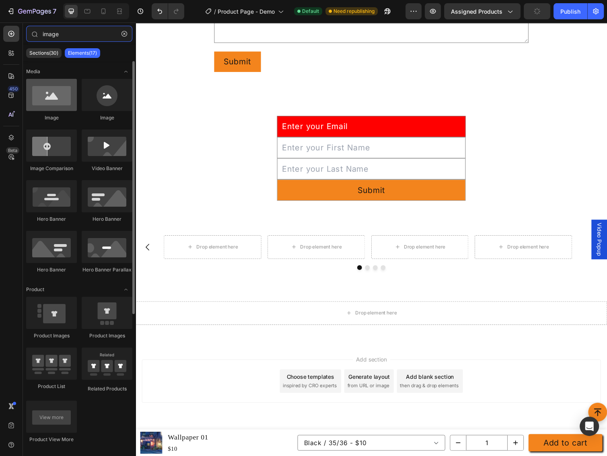
type input "image"
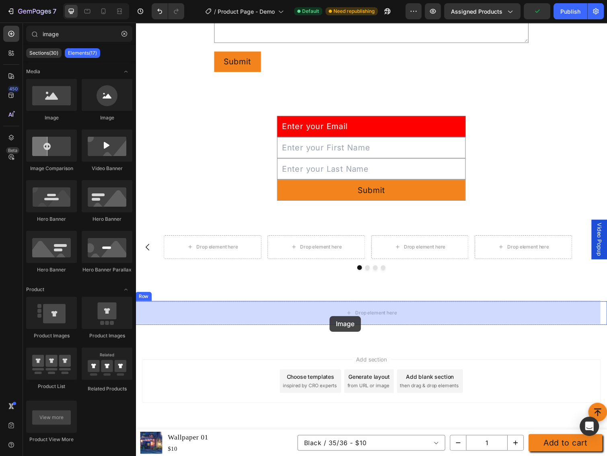
drag, startPoint x: 185, startPoint y: 127, endPoint x: 335, endPoint y: 322, distance: 245.6
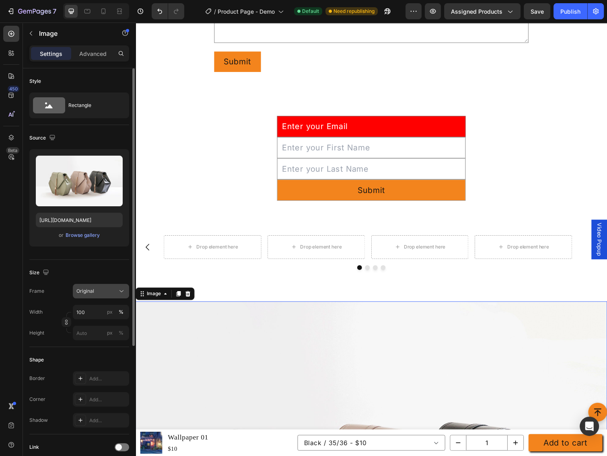
click at [121, 294] on icon at bounding box center [121, 291] width 8 height 8
click at [106, 269] on div "Size" at bounding box center [79, 272] width 100 height 13
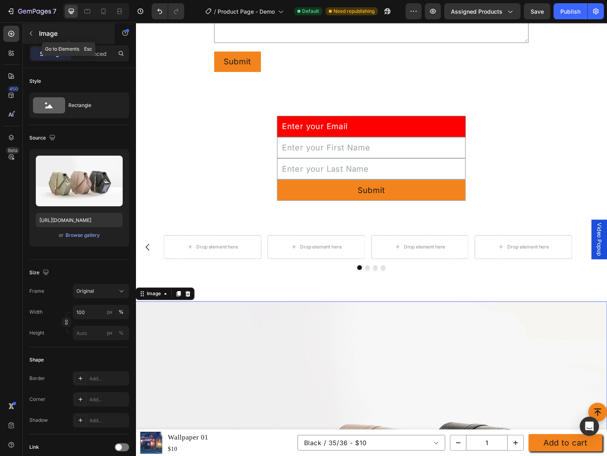
click at [29, 30] on icon "button" at bounding box center [31, 33] width 6 height 6
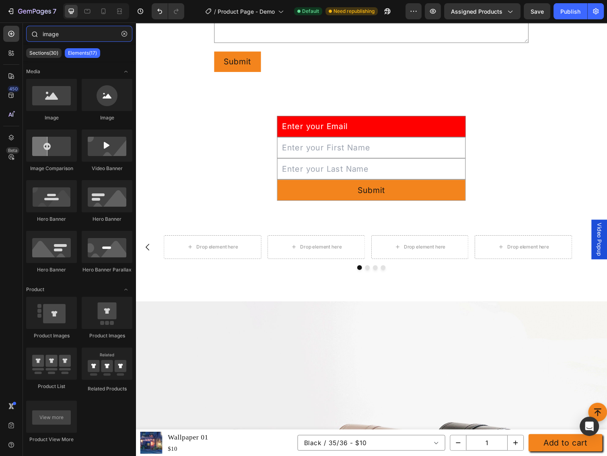
click at [86, 34] on input "image" at bounding box center [79, 34] width 106 height 16
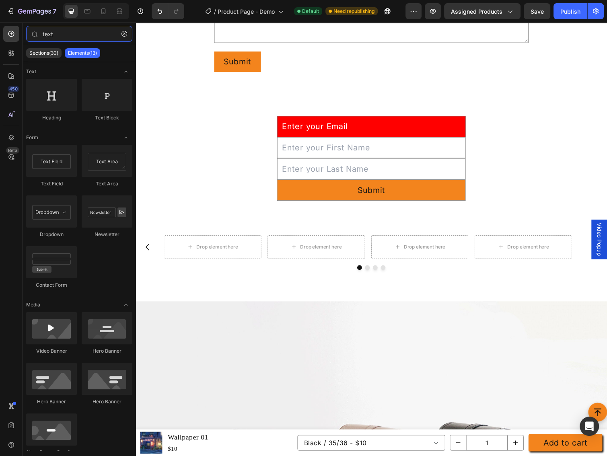
type input "text"
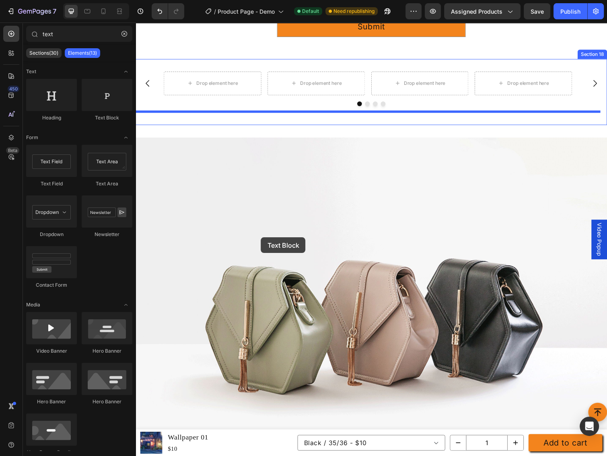
scroll to position [2598, 0]
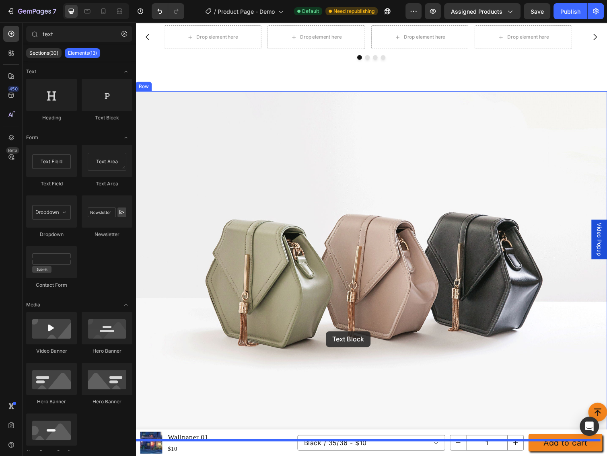
drag, startPoint x: 301, startPoint y: 187, endPoint x: 330, endPoint y: 339, distance: 154.8
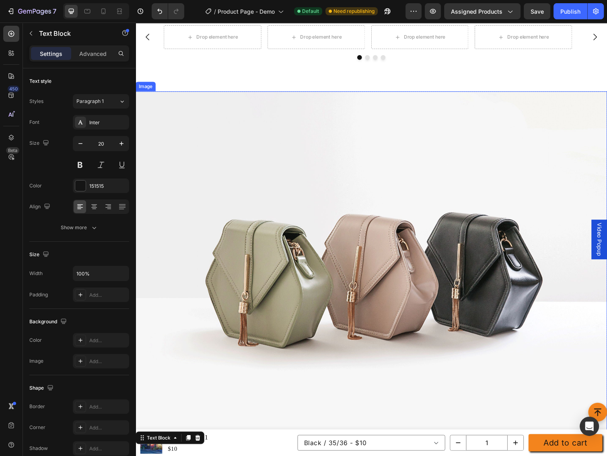
scroll to position [2705, 0]
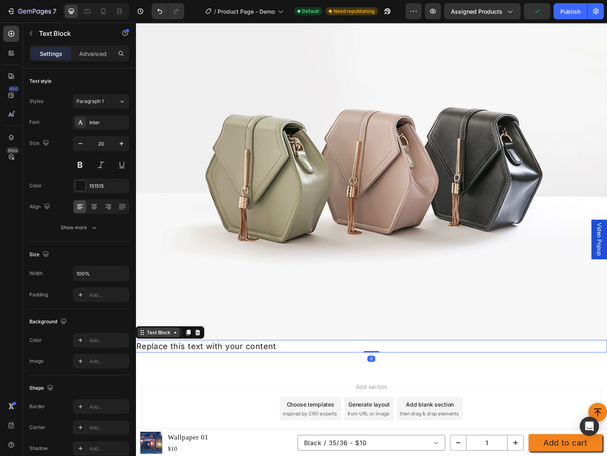
click at [158, 336] on div "Text Block" at bounding box center [159, 339] width 27 height 7
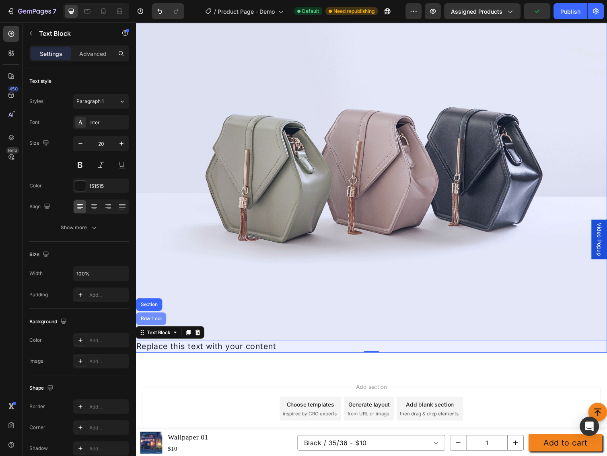
click at [159, 323] on div "Row 1 col" at bounding box center [151, 325] width 25 height 5
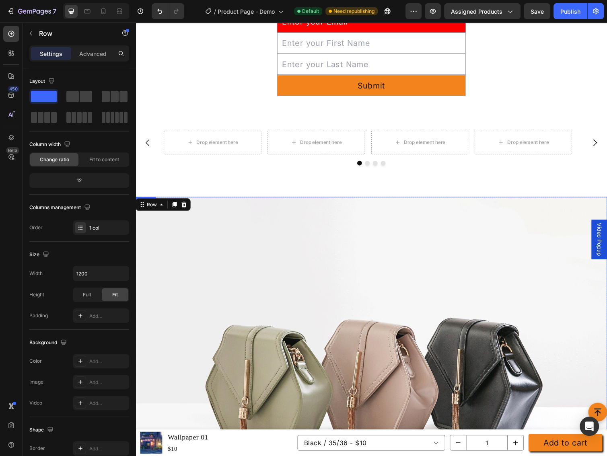
scroll to position [2383, 0]
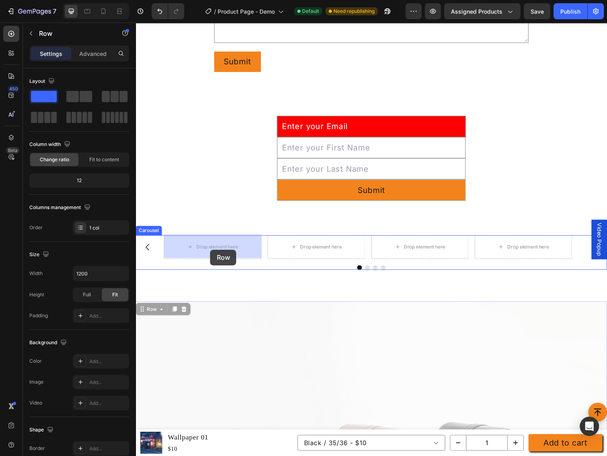
drag, startPoint x: 143, startPoint y: 317, endPoint x: 212, endPoint y: 255, distance: 92.5
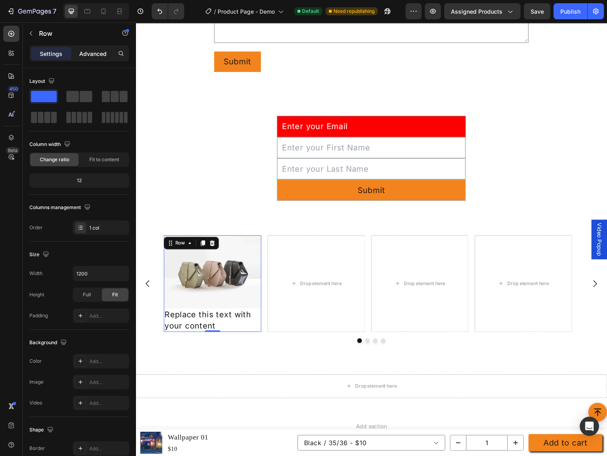
click at [88, 49] on p "Advanced" at bounding box center [92, 53] width 27 height 8
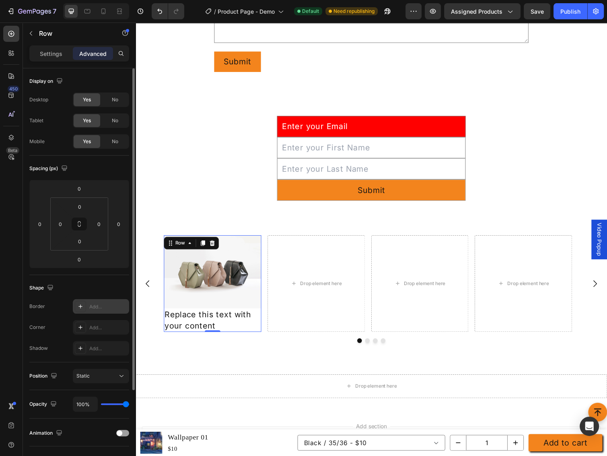
click at [90, 306] on div "Add..." at bounding box center [108, 306] width 38 height 7
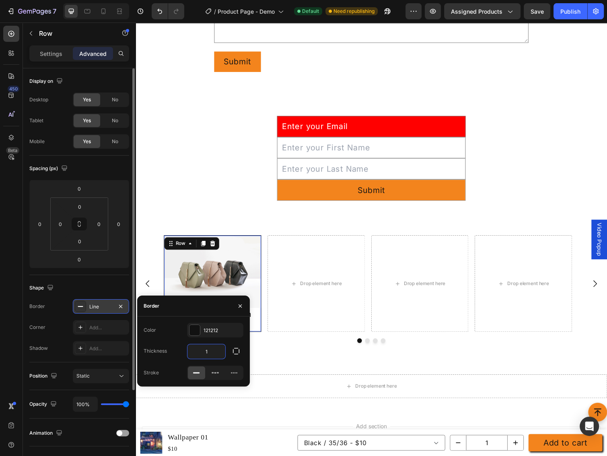
click at [212, 349] on input "1" at bounding box center [206, 351] width 38 height 14
type input "2"
click at [88, 282] on div "Shape" at bounding box center [79, 288] width 100 height 13
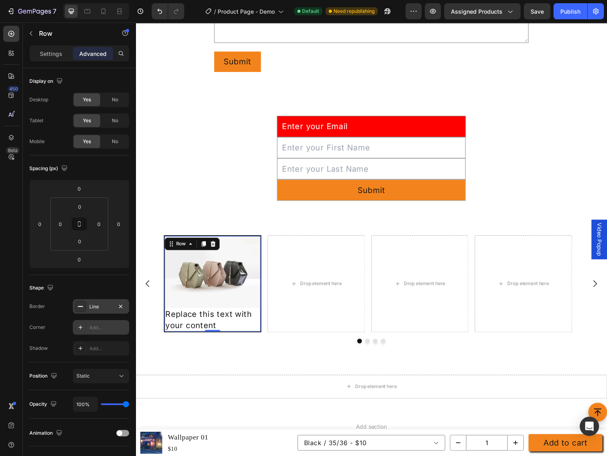
click at [95, 326] on div "Add..." at bounding box center [108, 327] width 38 height 7
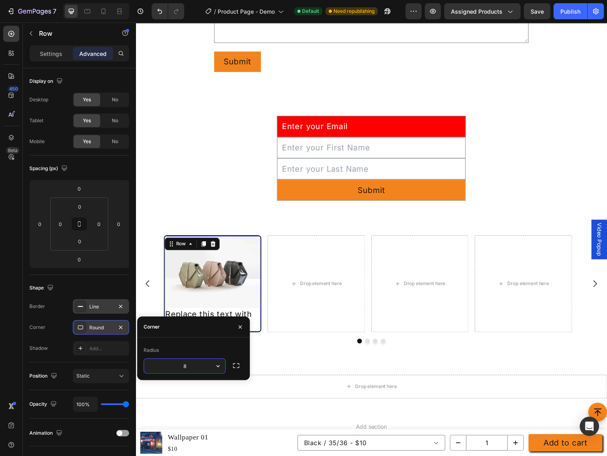
click at [95, 326] on div "Round" at bounding box center [100, 327] width 23 height 7
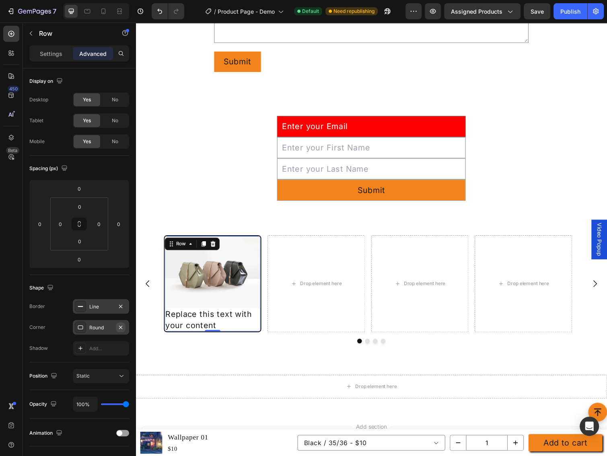
click at [121, 327] on icon "button" at bounding box center [120, 327] width 6 height 6
click at [103, 350] on div "Add..." at bounding box center [108, 348] width 38 height 7
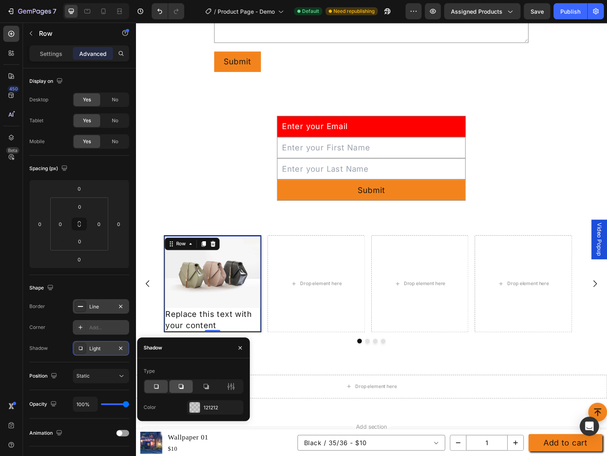
click at [176, 387] on div at bounding box center [180, 386] width 23 height 13
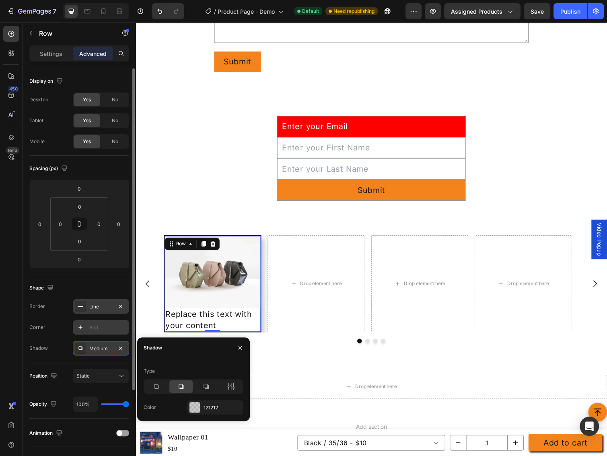
click at [89, 289] on div "Shape" at bounding box center [79, 288] width 100 height 13
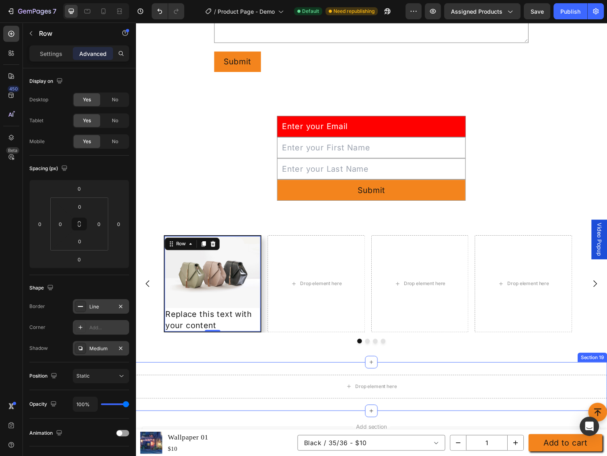
click at [598, 364] on div "Section 19" at bounding box center [603, 366] width 30 height 10
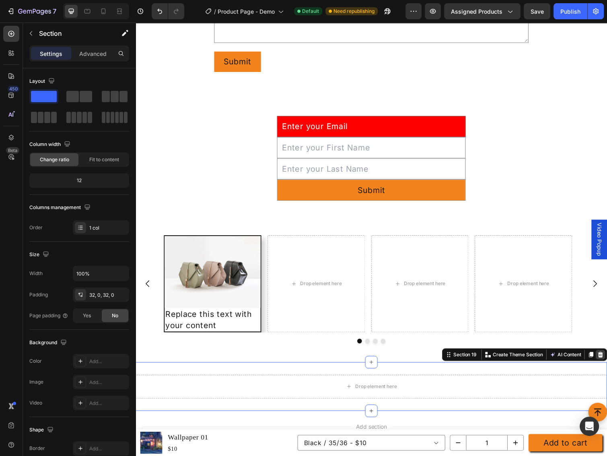
click at [606, 360] on icon at bounding box center [611, 363] width 6 height 6
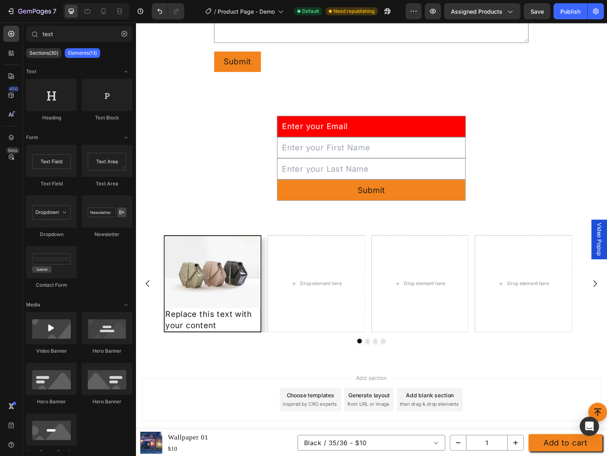
click at [506, 399] on div "Add section Choose templates inspired by CRO experts Generate layout from URL o…" at bounding box center [377, 408] width 470 height 44
click at [232, 279] on img at bounding box center [214, 278] width 98 height 74
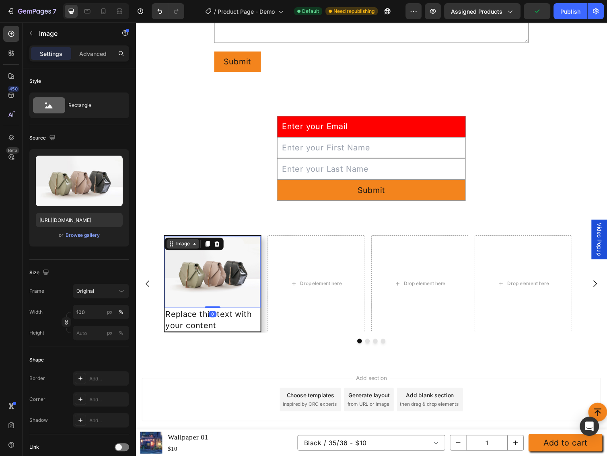
click at [177, 247] on div "Image" at bounding box center [183, 249] width 17 height 7
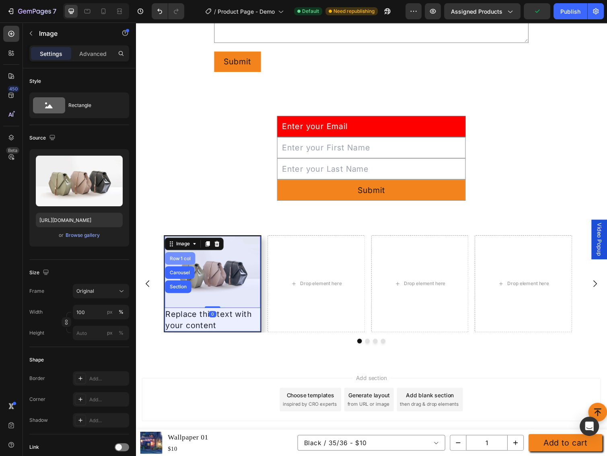
click at [180, 266] on div "Row 1 col" at bounding box center [181, 264] width 31 height 13
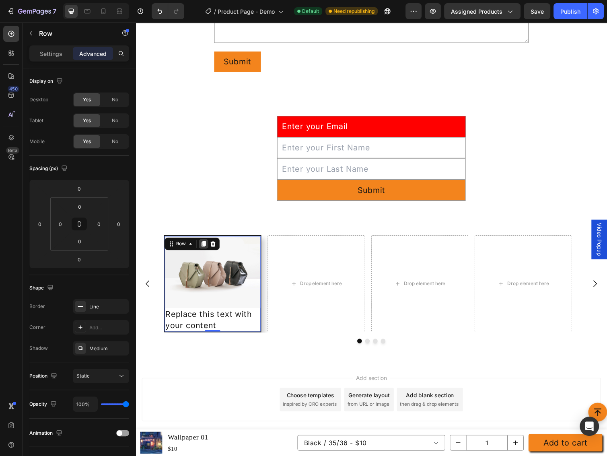
click at [204, 250] on icon at bounding box center [205, 250] width 4 height 6
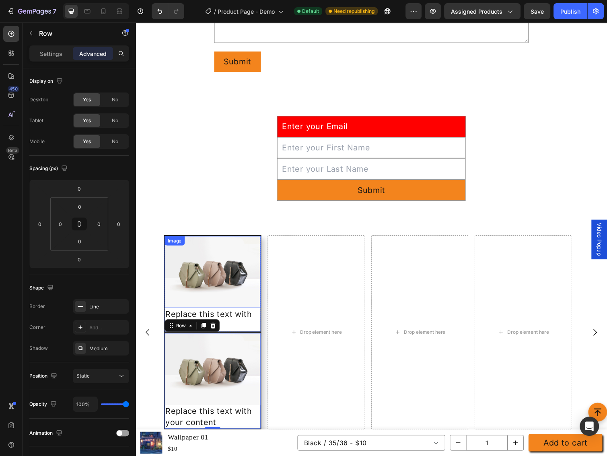
scroll to position [2490, 0]
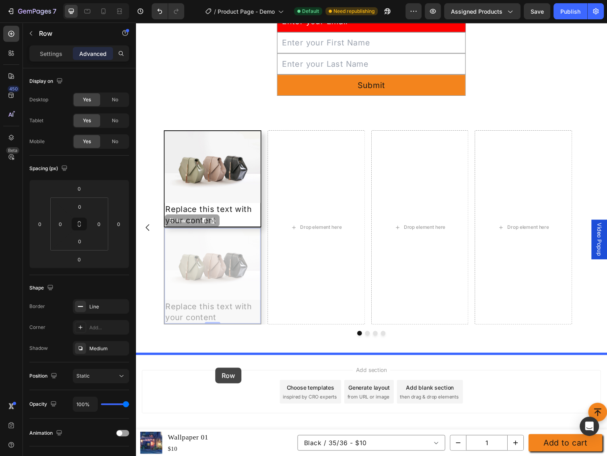
drag, startPoint x: 172, startPoint y: 225, endPoint x: 217, endPoint y: 376, distance: 157.5
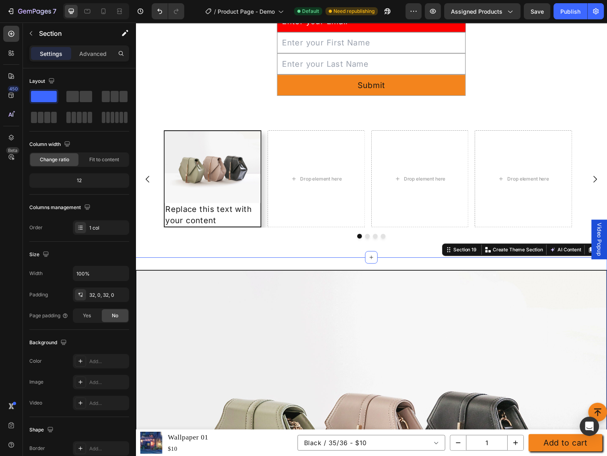
click at [497, 263] on div "Image Replace this text with your content Text Block Row Section 19 Create Them…" at bounding box center [377, 463] width 483 height 401
click at [271, 254] on div "Image Replace this text with your content Text Block Row Drop element here Drop…" at bounding box center [377, 191] width 483 height 143
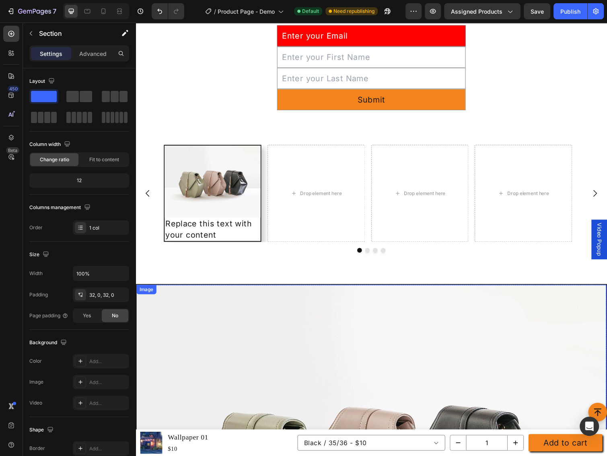
scroll to position [2471, 0]
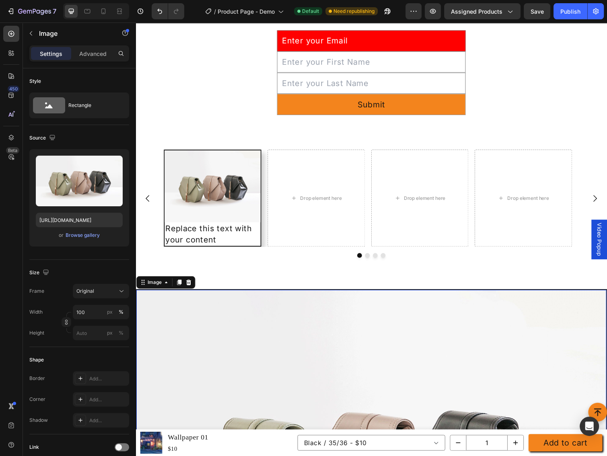
click at [158, 292] on div "Image" at bounding box center [166, 288] width 60 height 13
click at [157, 288] on div "Image" at bounding box center [154, 288] width 17 height 7
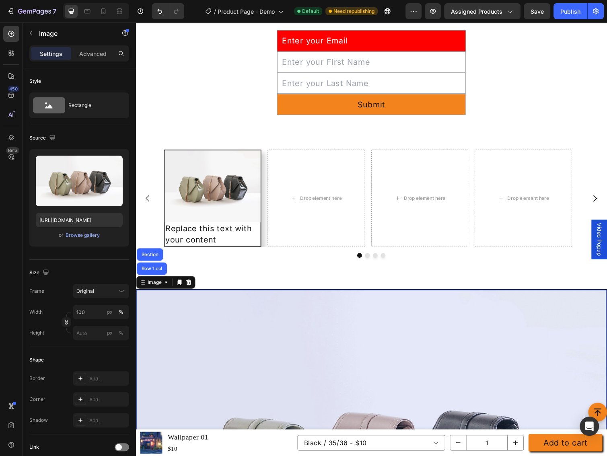
click at [156, 274] on div "Row 1 col" at bounding box center [152, 274] width 25 height 5
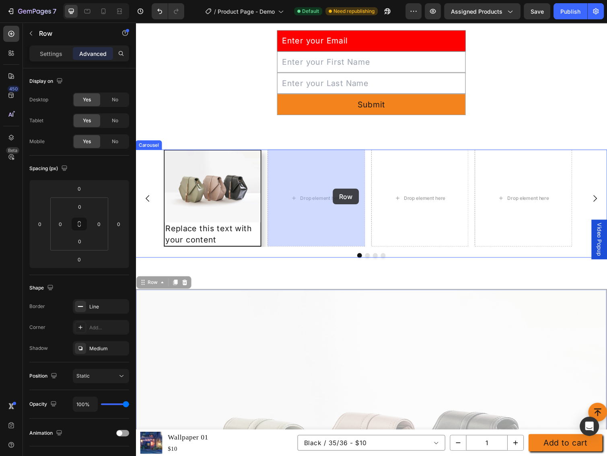
drag, startPoint x: 142, startPoint y: 284, endPoint x: 337, endPoint y: 193, distance: 215.9
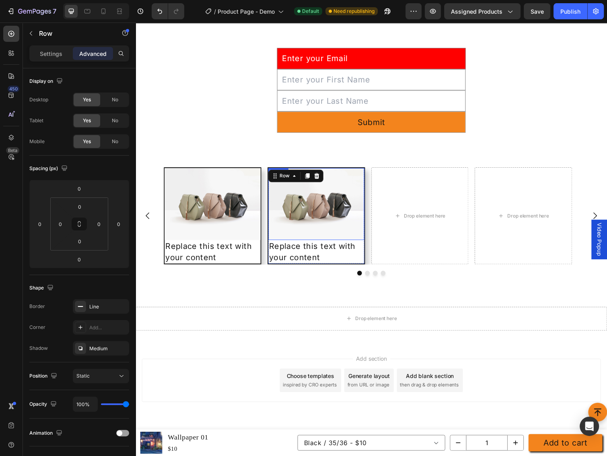
scroll to position [2452, 0]
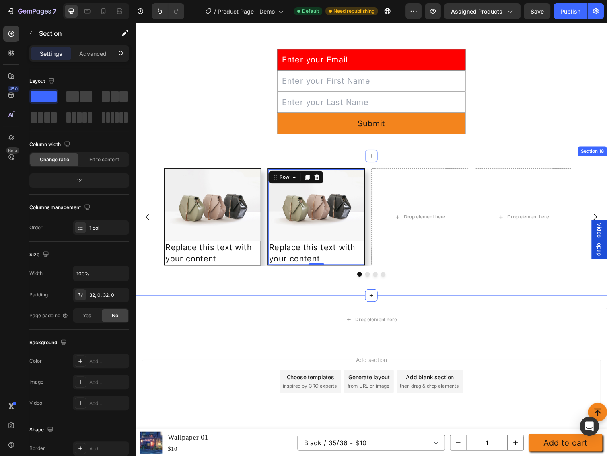
click at [286, 288] on div "Image Replace this text with your content Text Block Row Image Replace this tex…" at bounding box center [377, 230] width 483 height 143
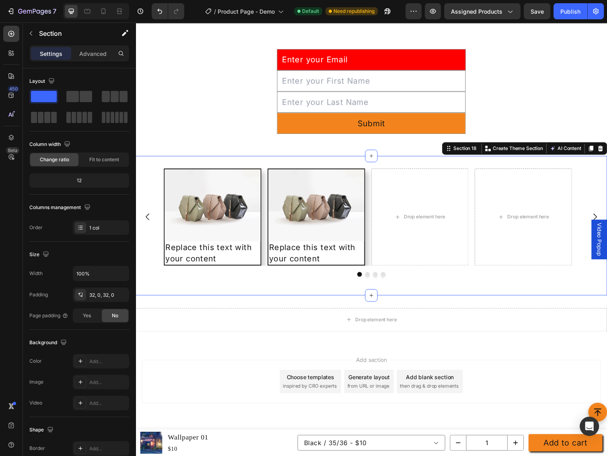
click at [304, 196] on img at bounding box center [320, 210] width 98 height 74
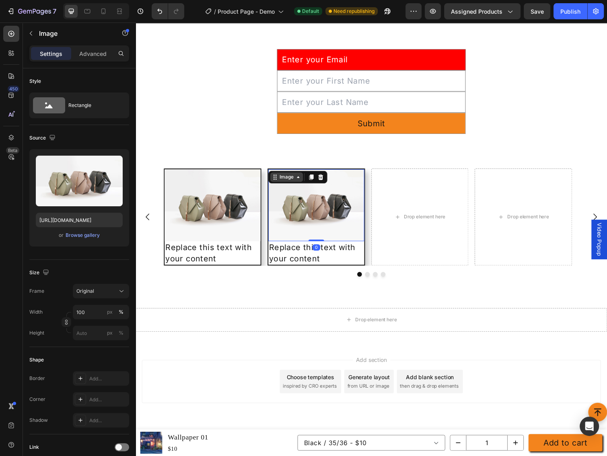
click at [290, 182] on div "Image" at bounding box center [290, 180] width 17 height 7
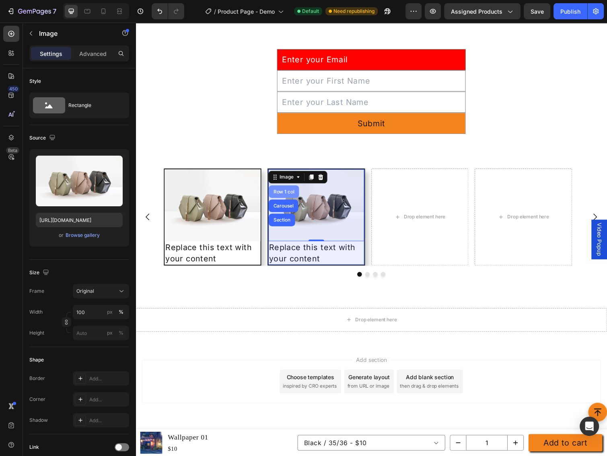
click at [288, 194] on div "Row 1 col" at bounding box center [287, 195] width 25 height 5
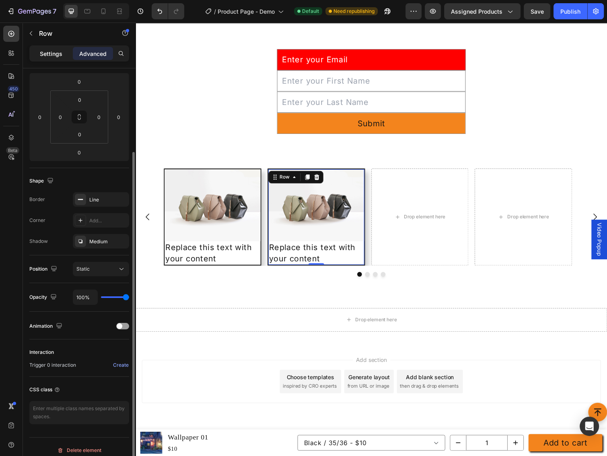
click at [51, 56] on p "Settings" at bounding box center [51, 53] width 23 height 8
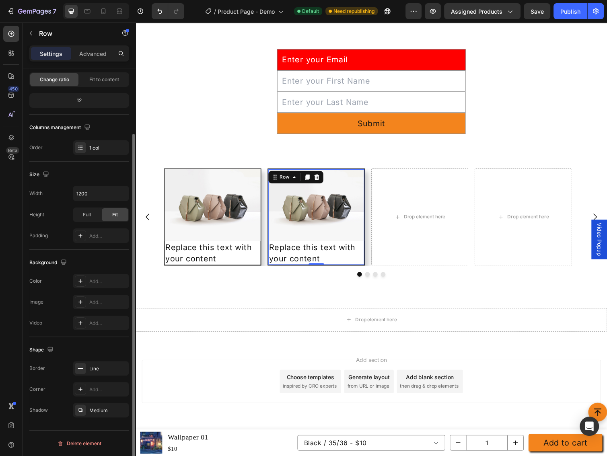
scroll to position [79, 0]
click at [90, 214] on span "Full" at bounding box center [87, 215] width 8 height 7
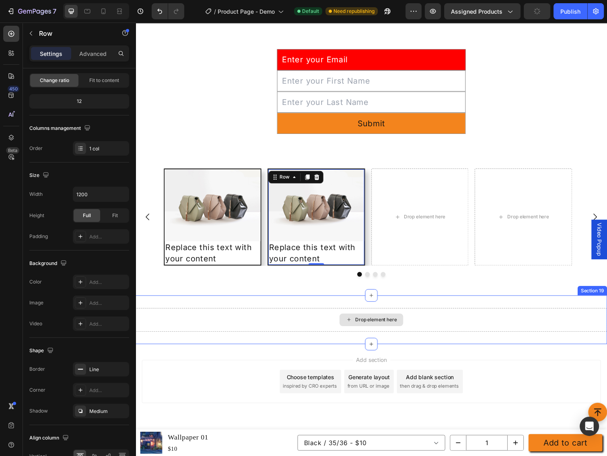
click at [247, 325] on div "Drop element here" at bounding box center [377, 327] width 483 height 24
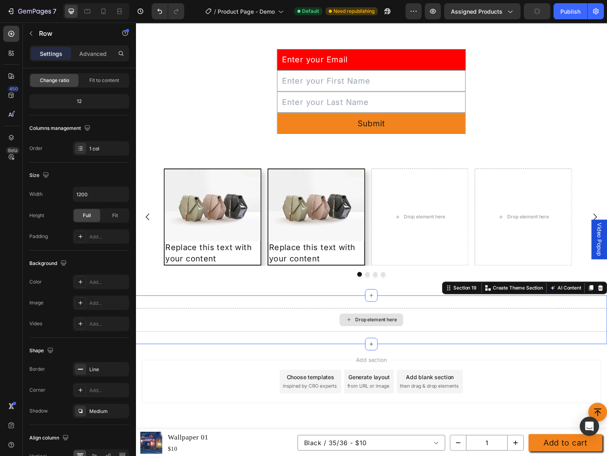
scroll to position [0, 0]
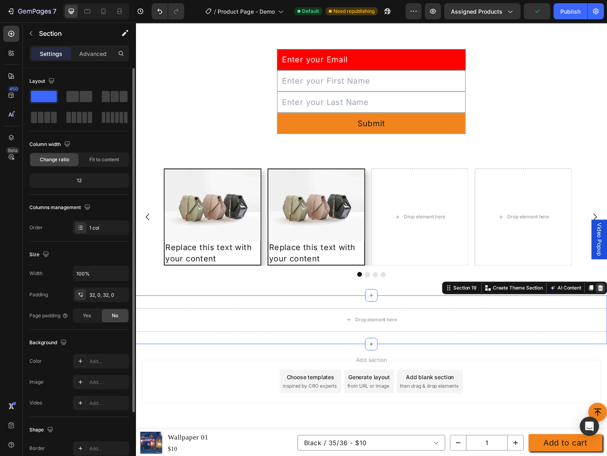
click at [606, 293] on icon at bounding box center [611, 295] width 5 height 6
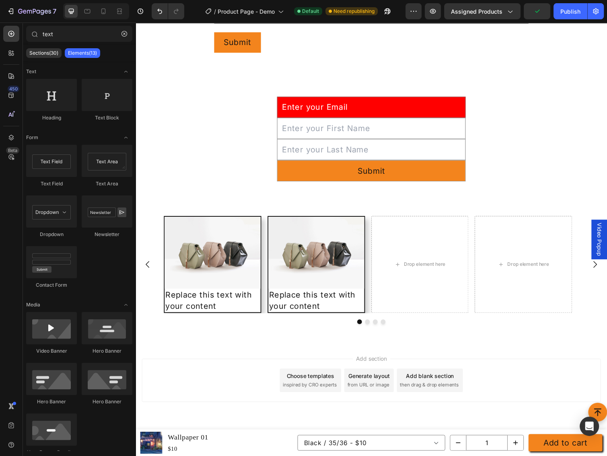
scroll to position [2402, 0]
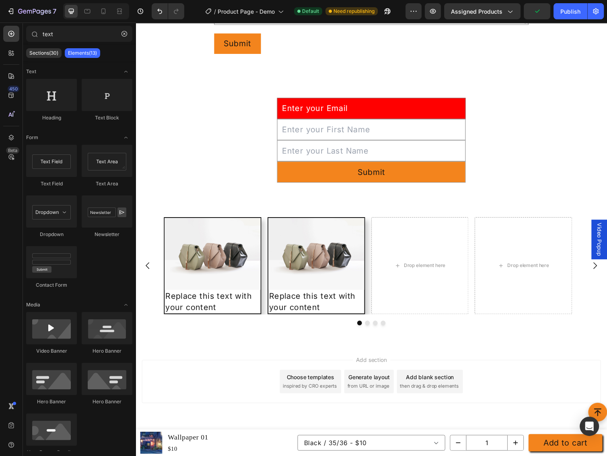
click at [547, 375] on div "Add section Choose templates inspired by CRO experts Generate layout from URL o…" at bounding box center [377, 390] width 470 height 44
click at [320, 235] on div "Image" at bounding box center [320, 260] width 98 height 74
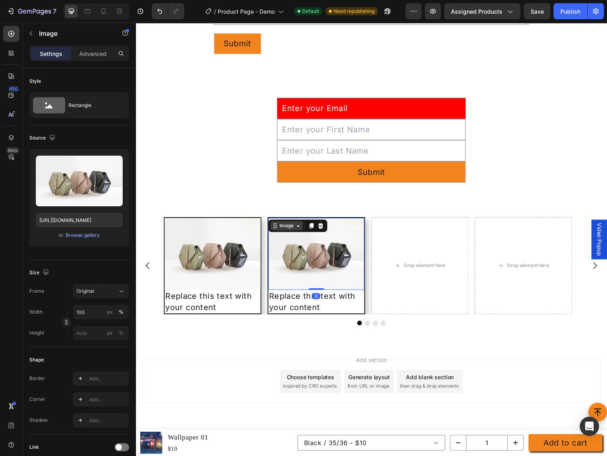
click at [289, 230] on div "Image" at bounding box center [290, 230] width 17 height 7
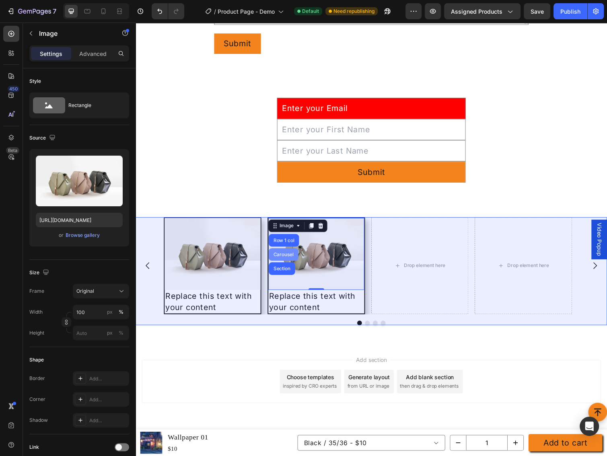
click at [286, 258] on div "Carousel" at bounding box center [287, 260] width 24 height 5
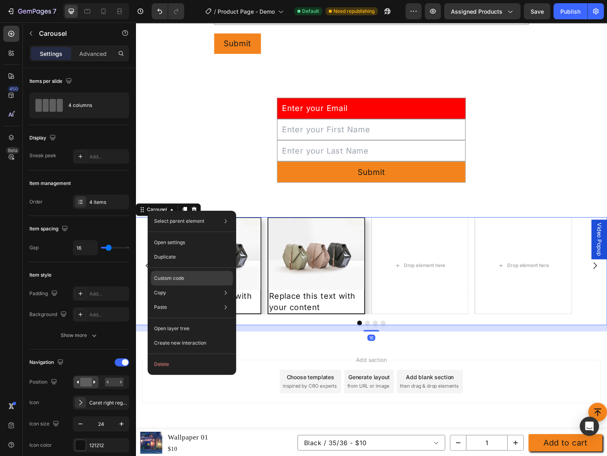
click at [160, 276] on p "Custom code" at bounding box center [169, 278] width 30 height 7
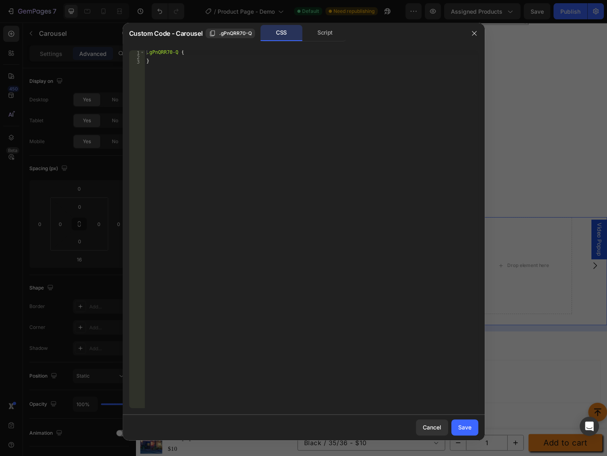
click at [187, 51] on div ".gPnQRR70-Q { }" at bounding box center [311, 233] width 333 height 367
drag, startPoint x: 330, startPoint y: 114, endPoint x: 212, endPoint y: 75, distance: 123.9
click at [326, 112] on div ".gPnQRR70-Q { }" at bounding box center [311, 233] width 333 height 367
click at [175, 52] on div ".gPnQRR70-Q { }" at bounding box center [311, 233] width 333 height 367
paste textarea
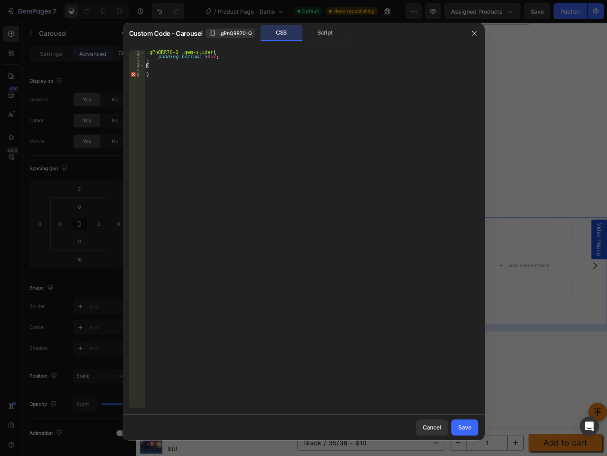
drag, startPoint x: 175, startPoint y: 72, endPoint x: 174, endPoint y: 67, distance: 5.7
click at [175, 72] on div ".gPnQRR70-Q .gem-slider { padding-bottom : 50 px ; } { }" at bounding box center [311, 233] width 333 height 367
type textarea "} {"
click at [325, 222] on div ".gPnQRR70-Q .gem-slider { padding-bottom : 50 px ; }" at bounding box center [311, 233] width 333 height 367
type textarea "}"
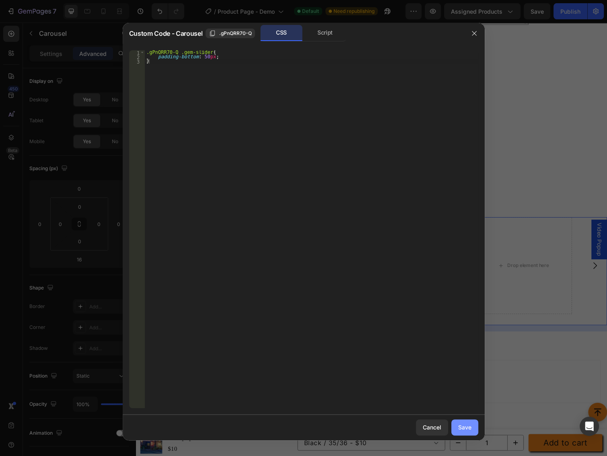
click at [461, 421] on button "Save" at bounding box center [464, 427] width 27 height 16
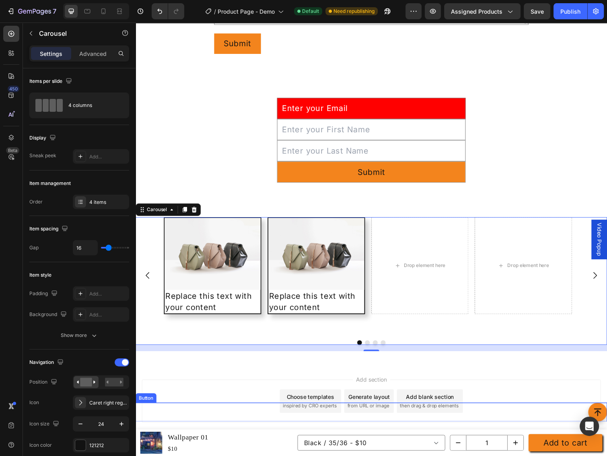
scroll to position [2422, 0]
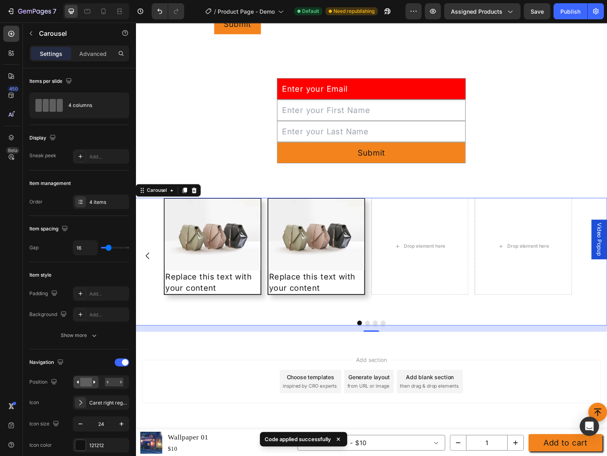
click at [203, 370] on div "Add section Choose templates inspired by CRO experts Generate layout from URL o…" at bounding box center [377, 390] width 470 height 44
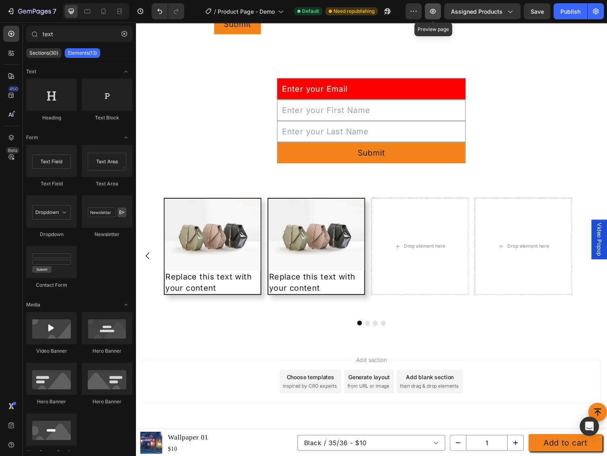
click at [430, 11] on icon "button" at bounding box center [433, 11] width 8 height 8
click at [333, 219] on img at bounding box center [320, 240] width 98 height 74
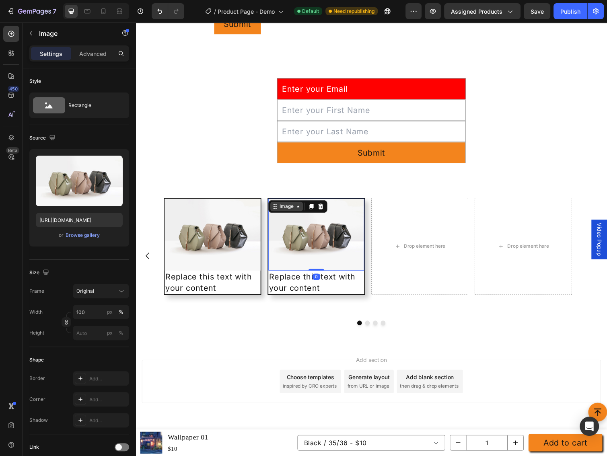
click at [294, 208] on div "Image" at bounding box center [290, 210] width 17 height 7
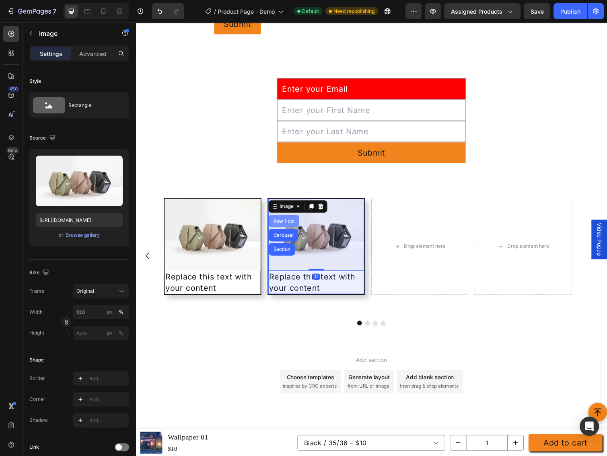
click at [291, 221] on div "Row 1 col" at bounding box center [287, 225] width 31 height 13
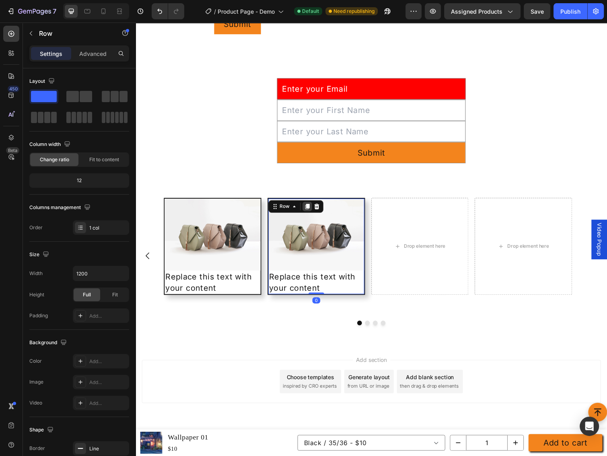
click at [311, 210] on icon at bounding box center [311, 211] width 4 height 6
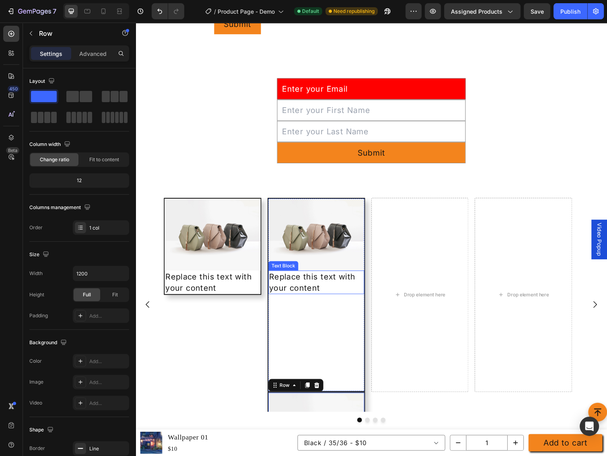
scroll to position [2471, 0]
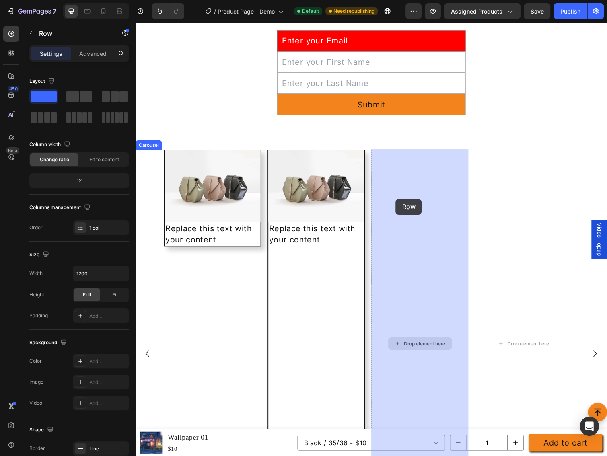
drag, startPoint x: 277, startPoint y: 346, endPoint x: 403, endPoint y: 203, distance: 190.9
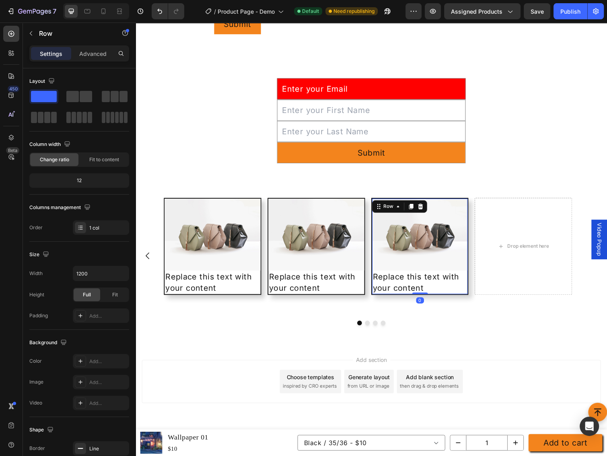
click at [416, 210] on icon at bounding box center [417, 211] width 4 height 6
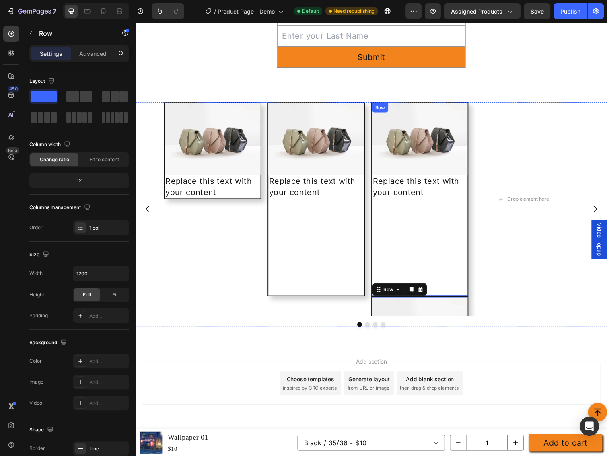
scroll to position [2521, 0]
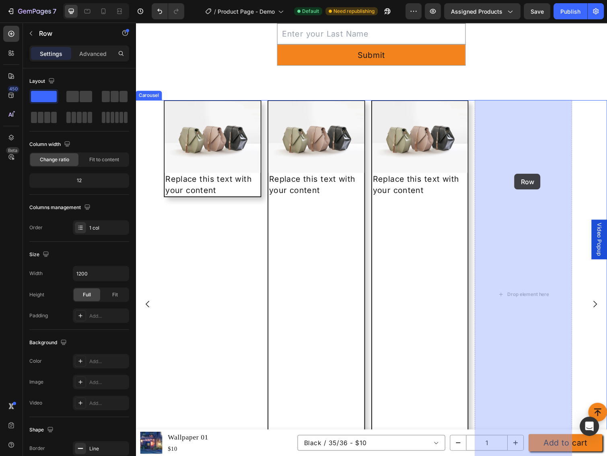
drag, startPoint x: 384, startPoint y: 295, endPoint x: 523, endPoint y: 177, distance: 182.1
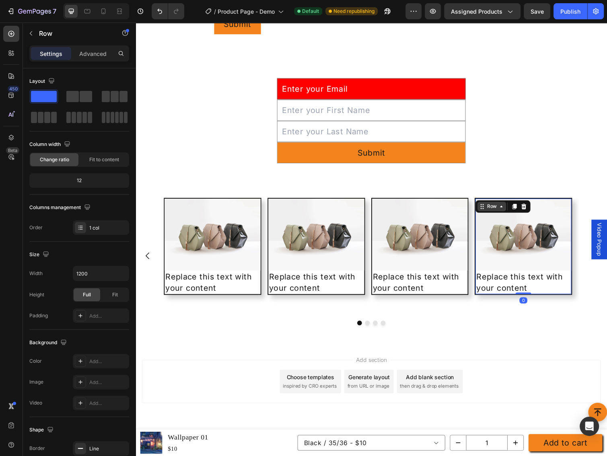
click at [499, 209] on div "Row" at bounding box center [499, 210] width 13 height 7
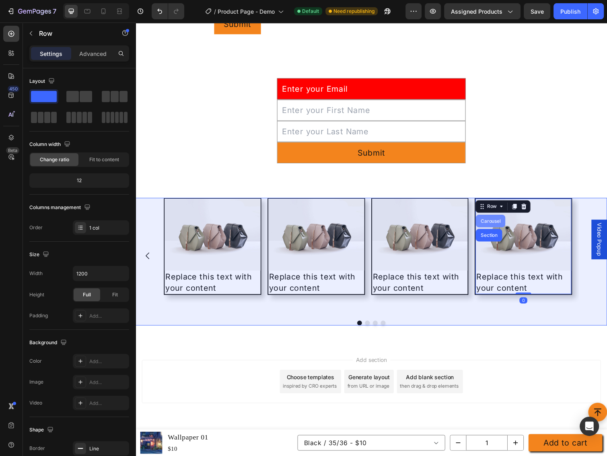
click at [493, 223] on div "Carousel" at bounding box center [499, 225] width 24 height 5
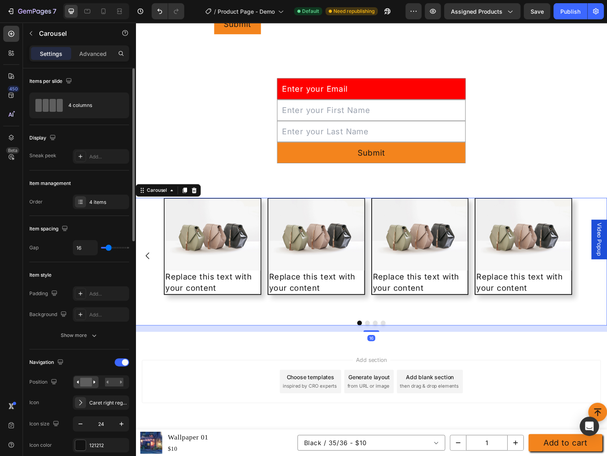
scroll to position [214, 0]
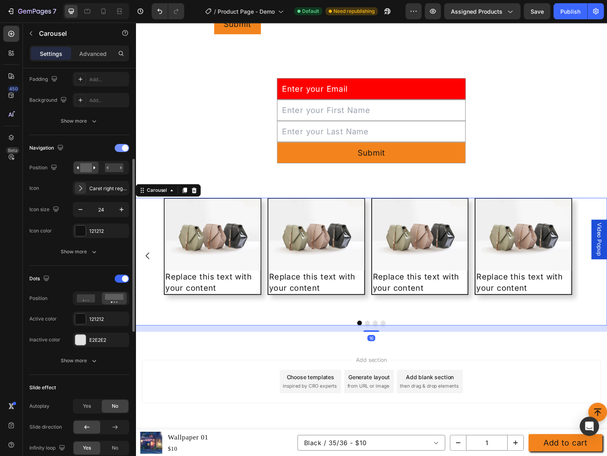
click at [123, 146] on span at bounding box center [125, 148] width 6 height 6
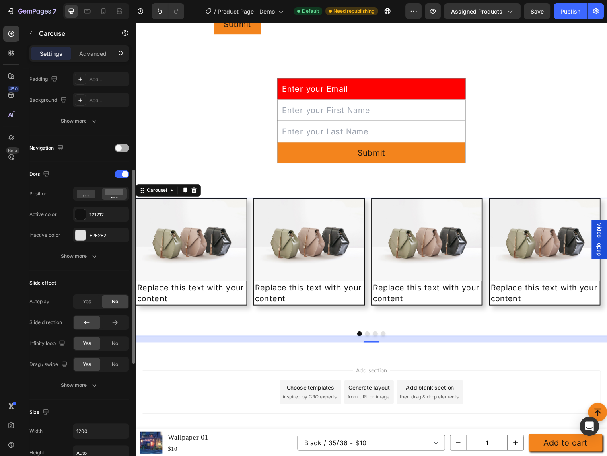
scroll to position [2433, 0]
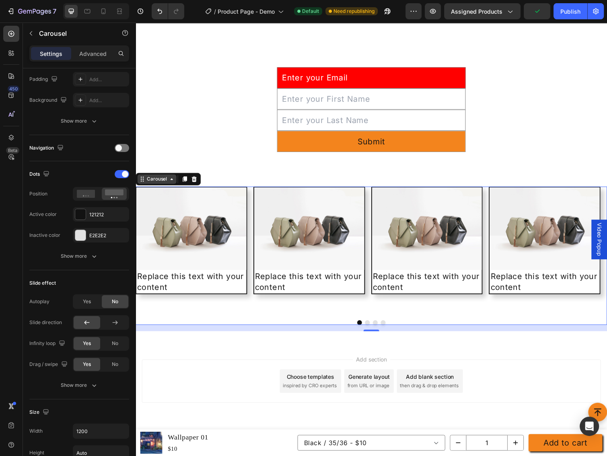
click at [161, 183] on div "Carousel" at bounding box center [158, 182] width 24 height 7
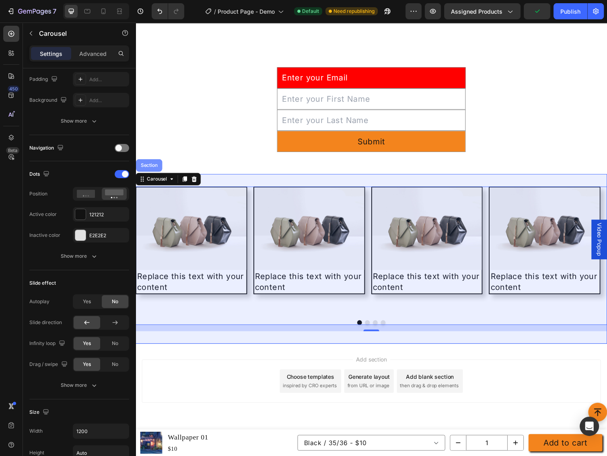
click at [156, 171] on div "Section" at bounding box center [149, 168] width 27 height 13
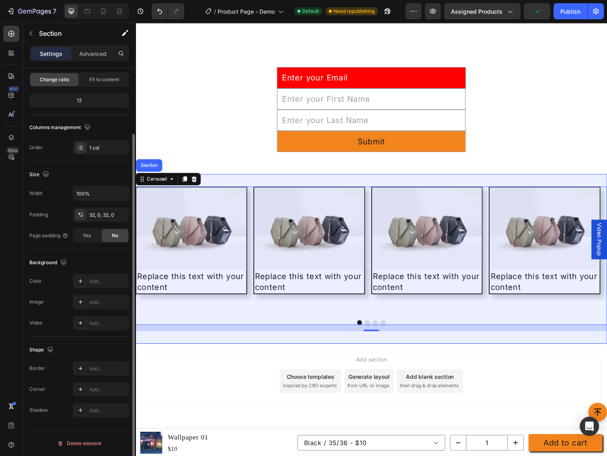
scroll to position [0, 0]
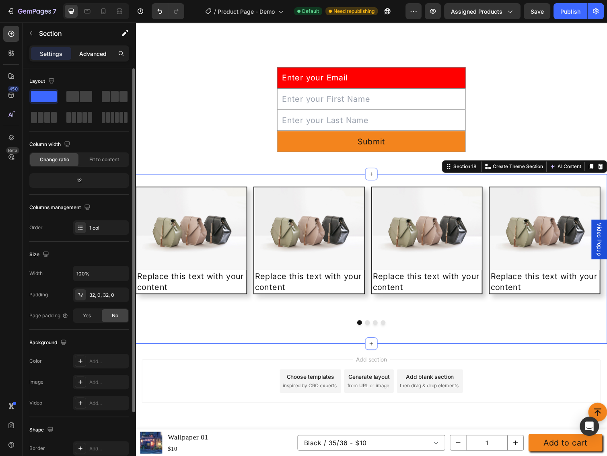
click at [83, 50] on p "Advanced" at bounding box center [92, 53] width 27 height 8
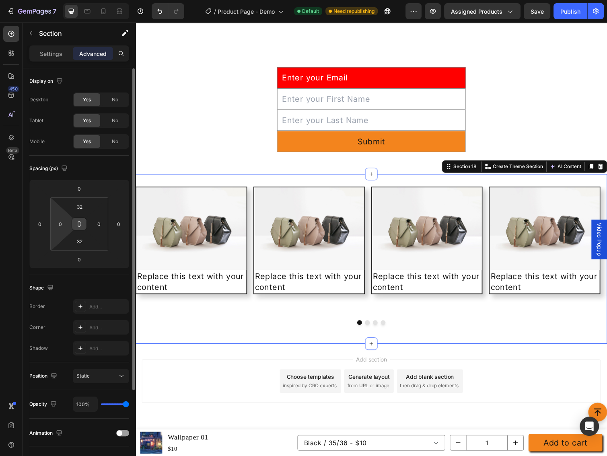
click at [62, 223] on input "0" at bounding box center [60, 224] width 12 height 12
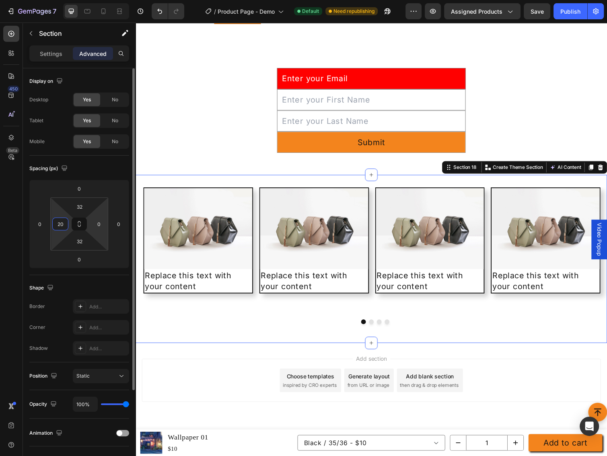
scroll to position [2431, 0]
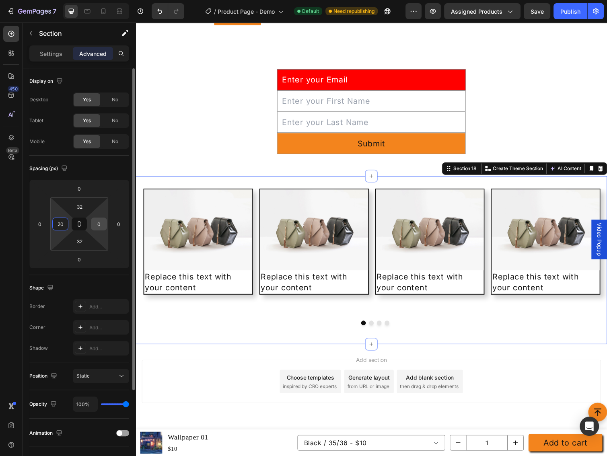
type input "20"
click at [104, 222] on input "0" at bounding box center [99, 224] width 12 height 12
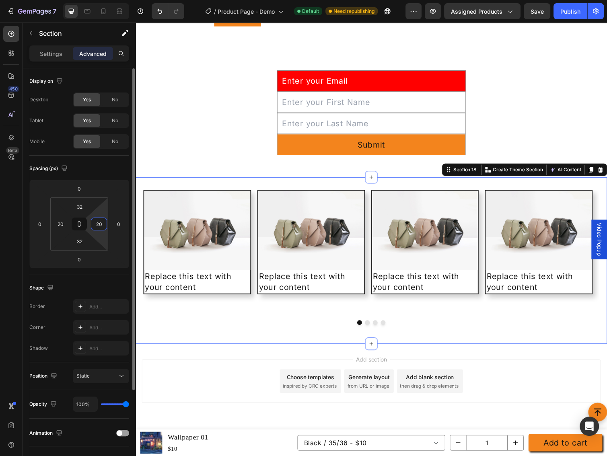
type input "20"
drag, startPoint x: 112, startPoint y: 164, endPoint x: 56, endPoint y: 130, distance: 64.8
click at [112, 164] on div "Spacing (px)" at bounding box center [79, 168] width 100 height 13
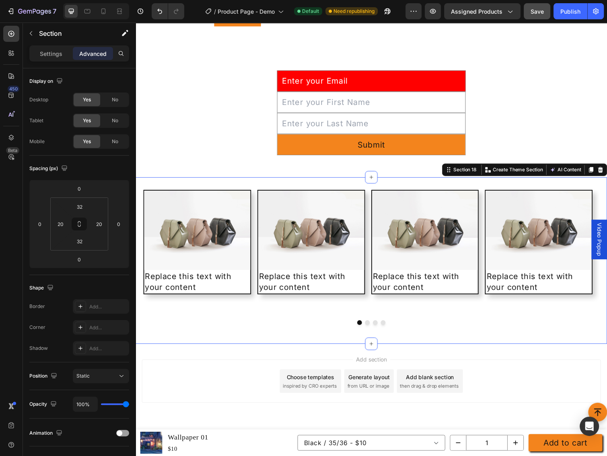
click at [542, 13] on span "Save" at bounding box center [536, 11] width 13 height 7
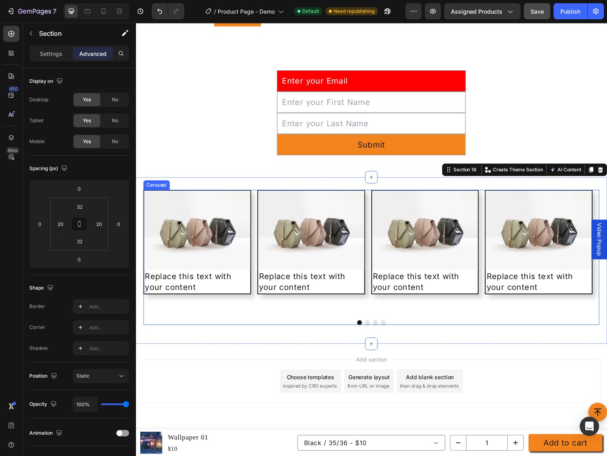
click at [345, 316] on div "Image Replace this text with your content Text Block Row Image Replace this tex…" at bounding box center [377, 257] width 467 height 127
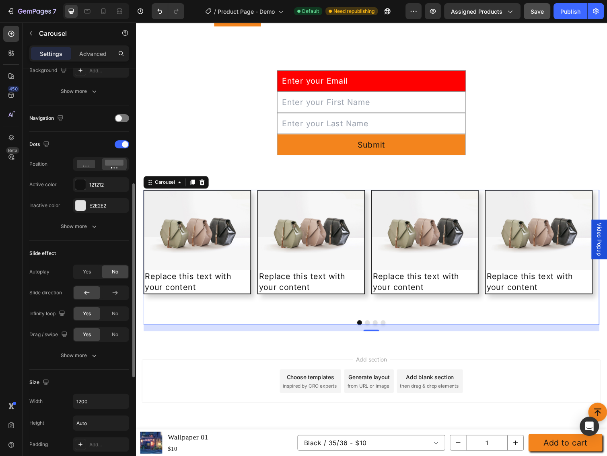
scroll to position [137, 0]
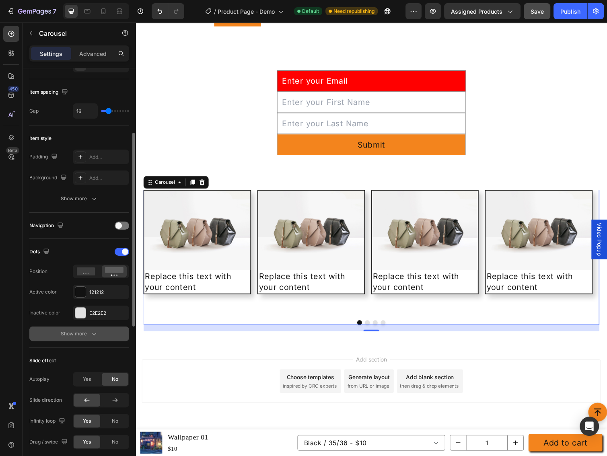
click at [89, 333] on div "Show more" at bounding box center [79, 334] width 37 height 8
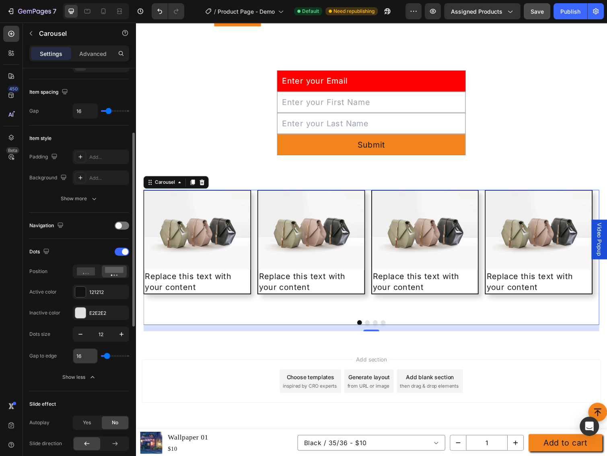
click at [82, 357] on input "16" at bounding box center [85, 356] width 24 height 14
type input "0"
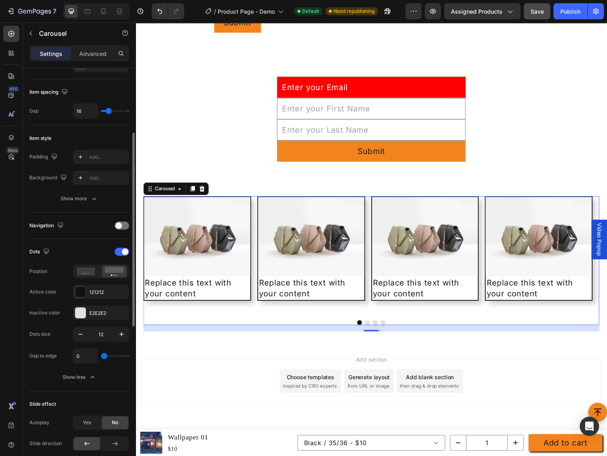
drag, startPoint x: 103, startPoint y: 354, endPoint x: 95, endPoint y: 356, distance: 8.5
type input "0"
click at [101, 356] on input "range" at bounding box center [115, 356] width 28 height 2
click at [123, 377] on button "Show less" at bounding box center [79, 377] width 100 height 14
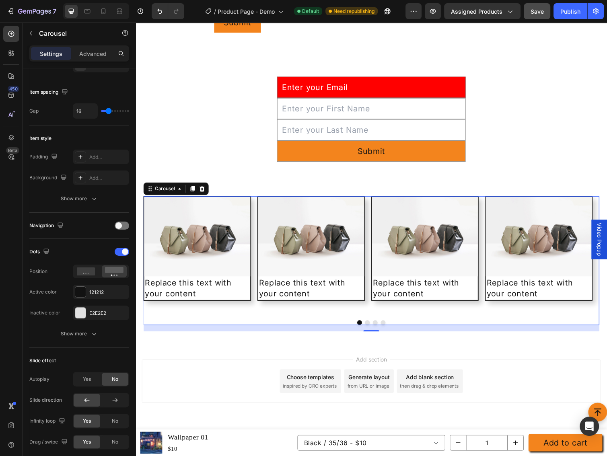
click at [541, 13] on span "Save" at bounding box center [536, 11] width 13 height 7
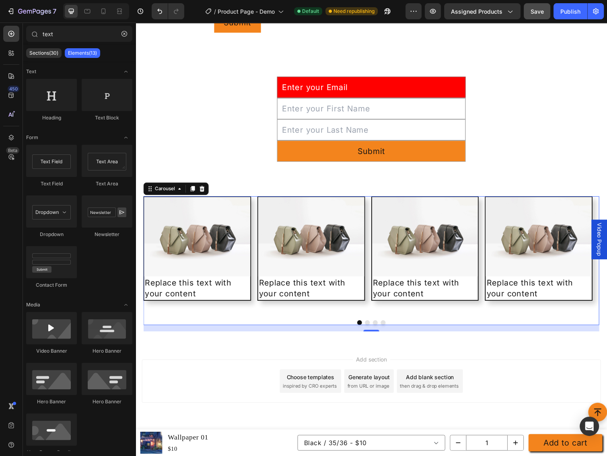
click at [207, 358] on div "Add section Choose templates inspired by CRO experts Generate layout from URL o…" at bounding box center [377, 400] width 483 height 99
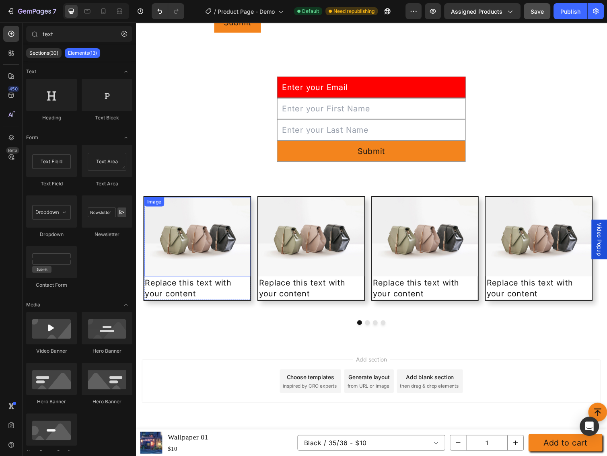
click at [156, 207] on div "Image" at bounding box center [154, 205] width 17 height 7
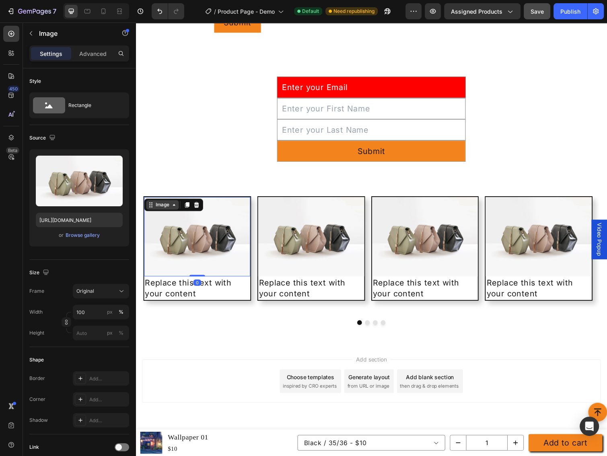
click at [158, 207] on div "Image" at bounding box center [162, 209] width 17 height 7
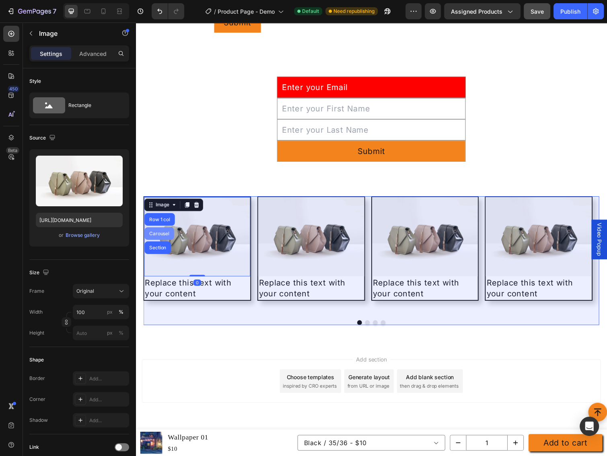
click at [160, 237] on div "Carousel" at bounding box center [160, 238] width 24 height 5
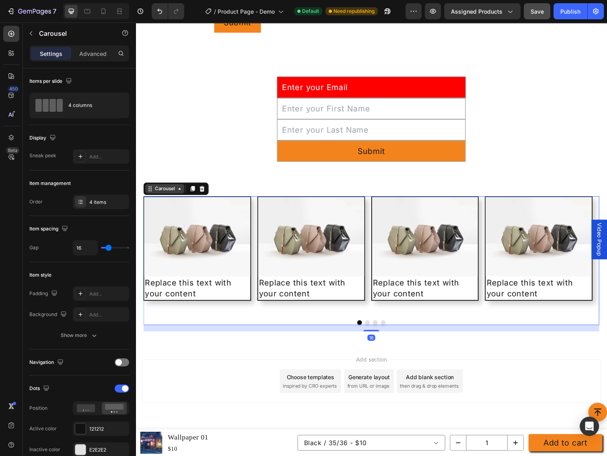
drag, startPoint x: 159, startPoint y: 193, endPoint x: 319, endPoint y: 275, distance: 180.0
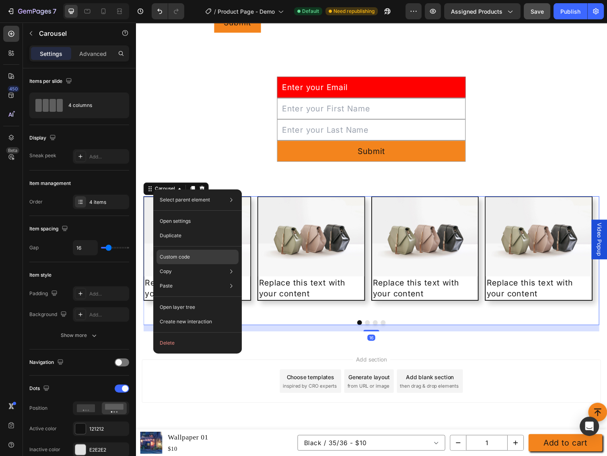
click at [176, 255] on p "Custom code" at bounding box center [175, 256] width 30 height 7
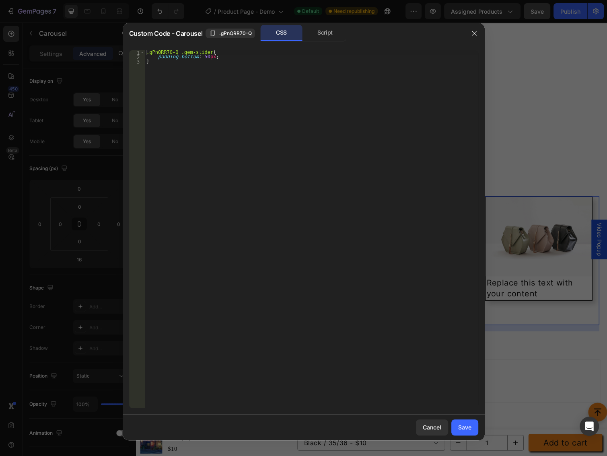
type textarea "}"
drag, startPoint x: 369, startPoint y: 175, endPoint x: 349, endPoint y: 170, distance: 20.3
click at [369, 175] on div ".gPnQRR70-Q .gem-slider { padding-bottom : 50 px ; }" at bounding box center [311, 233] width 333 height 367
click at [164, 84] on div ".gPnQRR70-Q .gem-slider { padding-bottom : 50 px ; }" at bounding box center [311, 233] width 333 height 367
paste textarea "}"
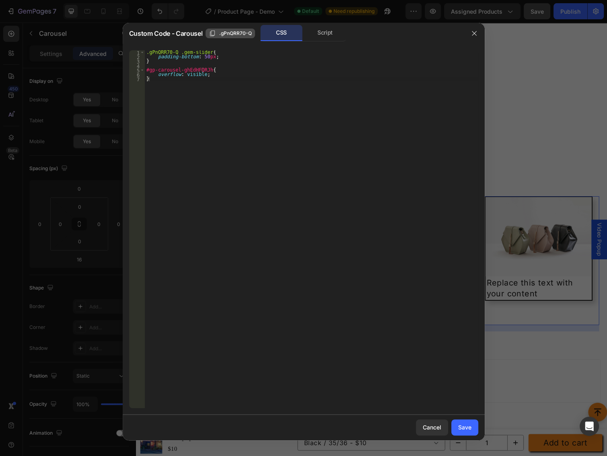
click at [229, 32] on span ".gPnQRR70-Q" at bounding box center [235, 33] width 33 height 7
click at [178, 69] on div ".gPnQRR70-Q .gem-slider { padding-bottom : 50 px ; } #gp-carousel-ghEdHFQRJh { …" at bounding box center [311, 233] width 333 height 367
paste textarea ".gPnQRR70-Q"
type textarea "#gp-carousel-gPnQRR70-Q{"
click at [463, 429] on div "Save" at bounding box center [464, 427] width 13 height 8
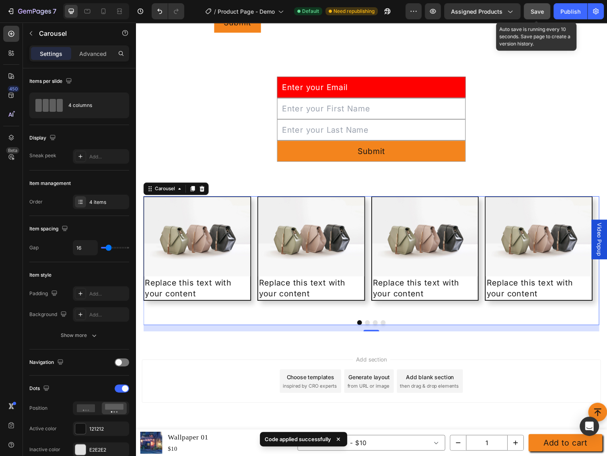
click at [541, 17] on button "Save" at bounding box center [537, 11] width 27 height 16
